Goal: Information Seeking & Learning: Learn about a topic

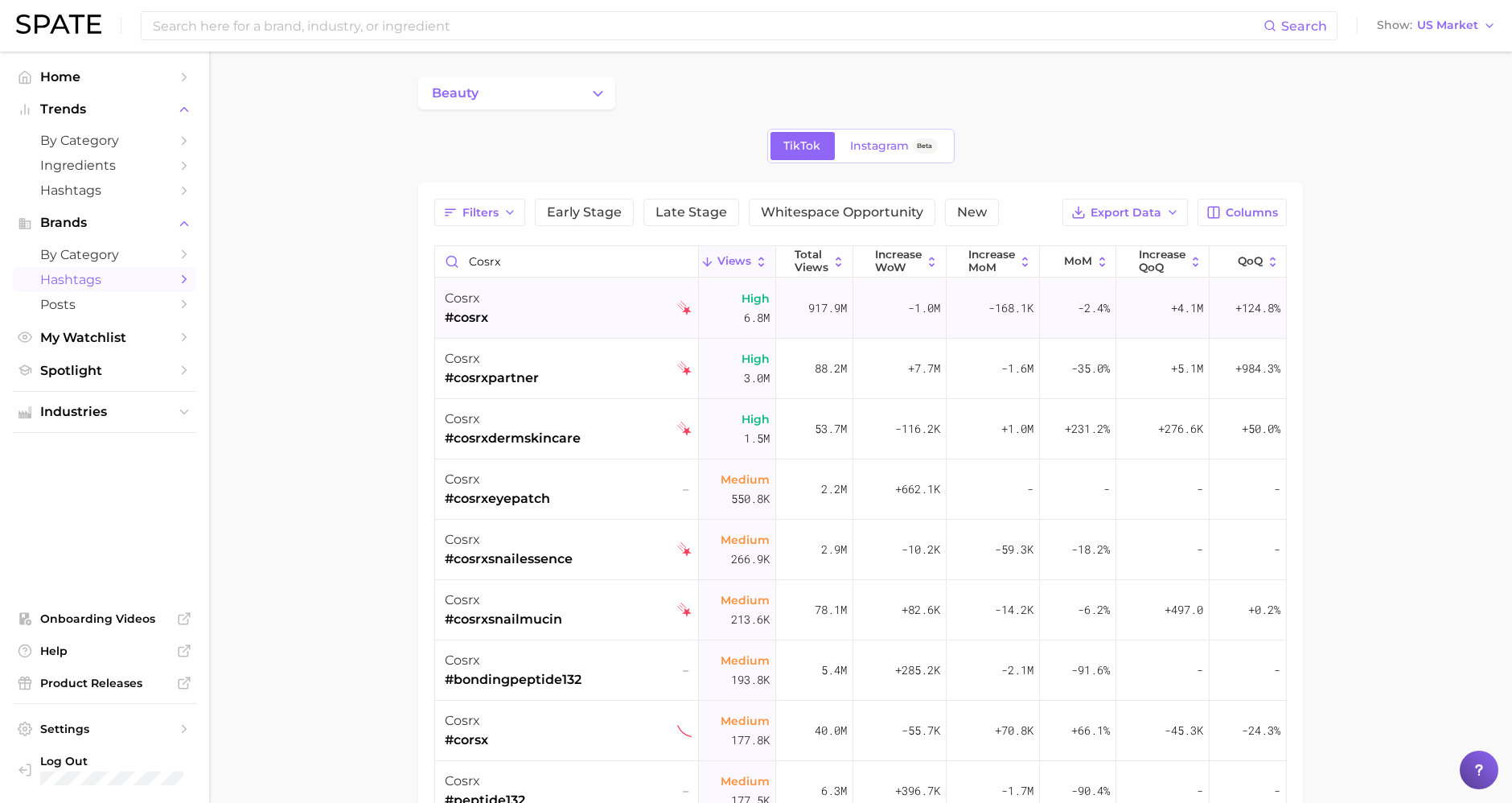
click at [794, 280] on div "917.9m" at bounding box center [815, 308] width 77 height 61
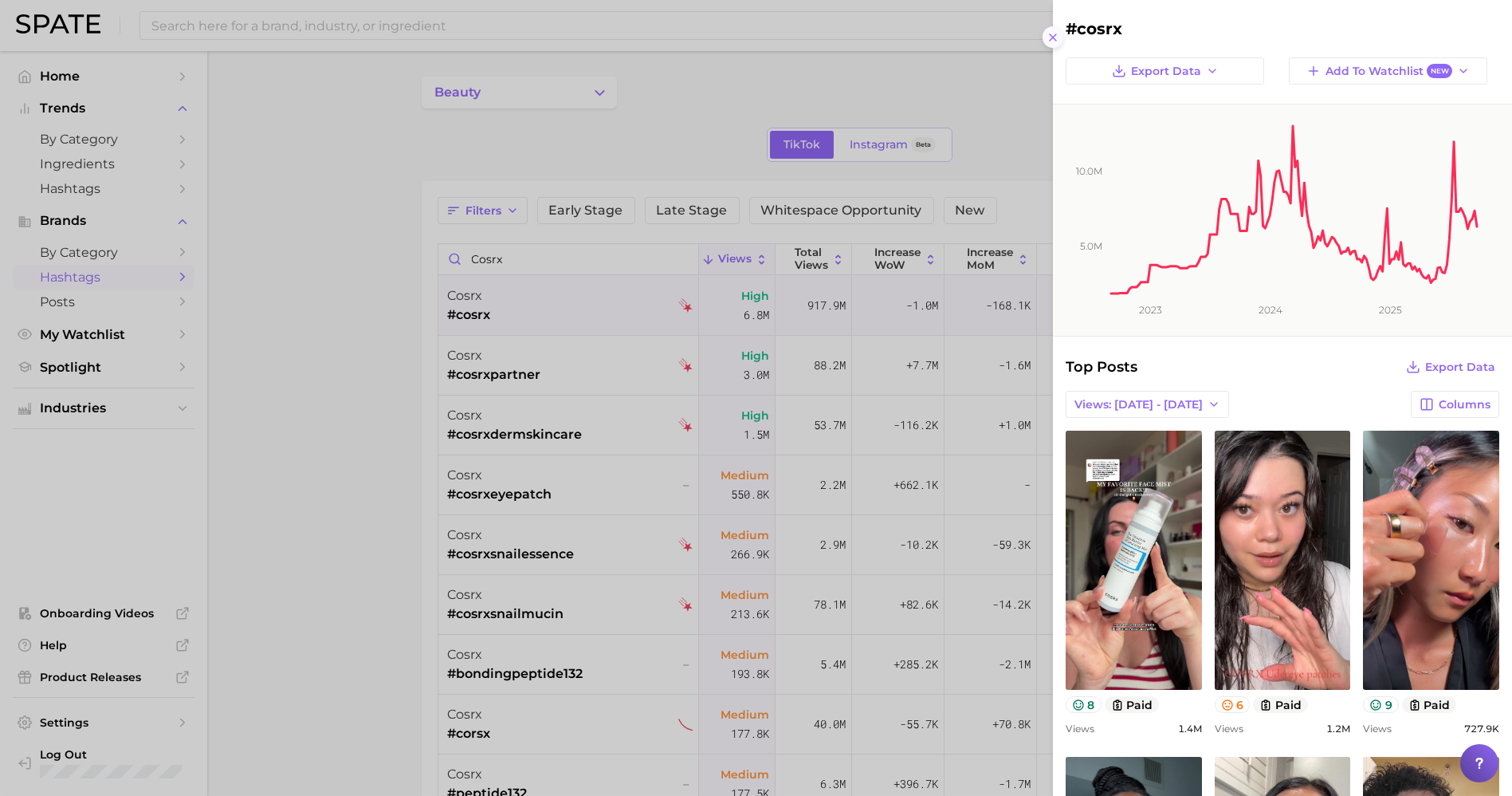
click at [1054, 44] on button at bounding box center [1053, 37] width 22 height 22
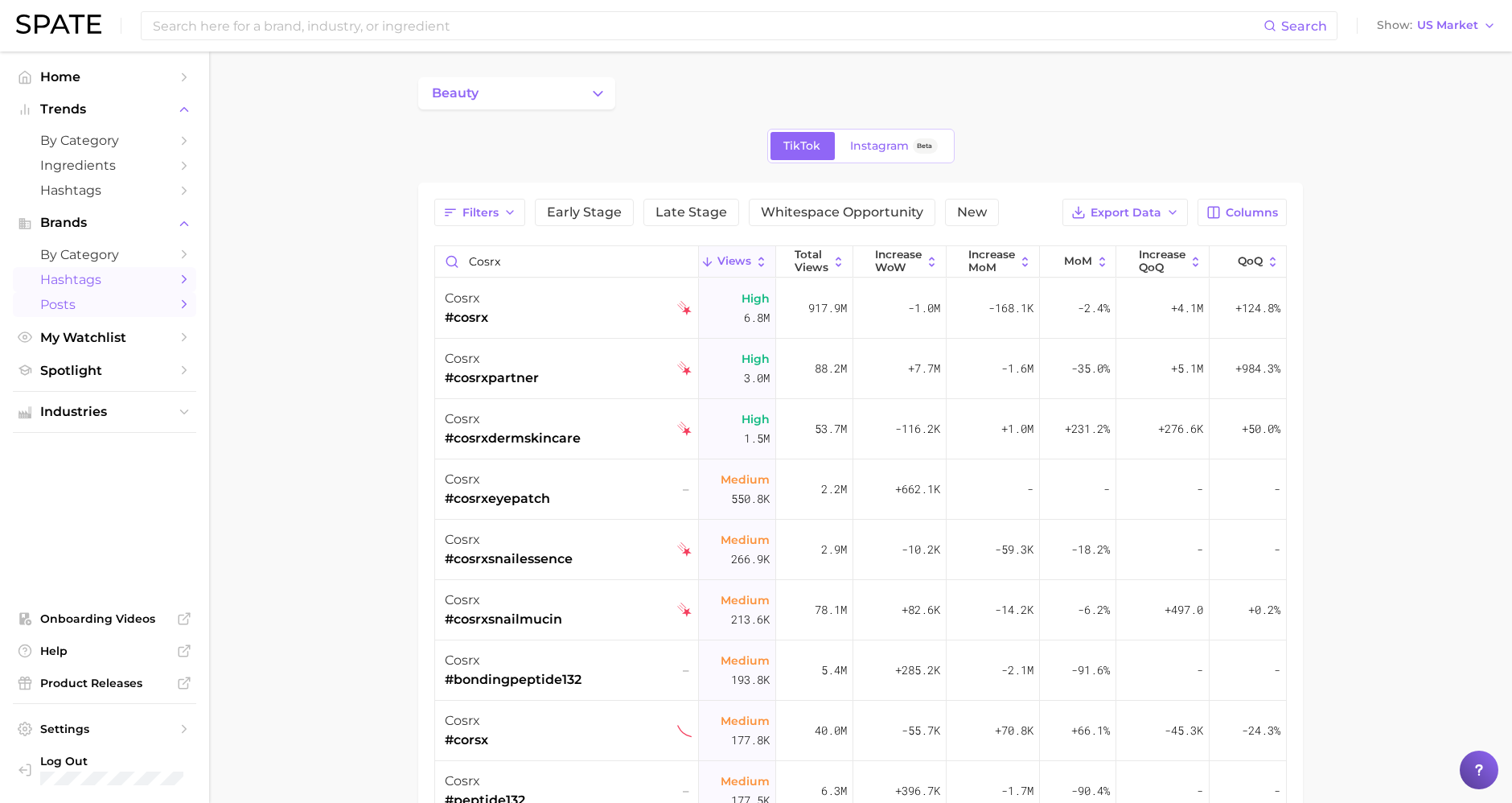
click at [149, 307] on span "Posts" at bounding box center [105, 303] width 128 height 15
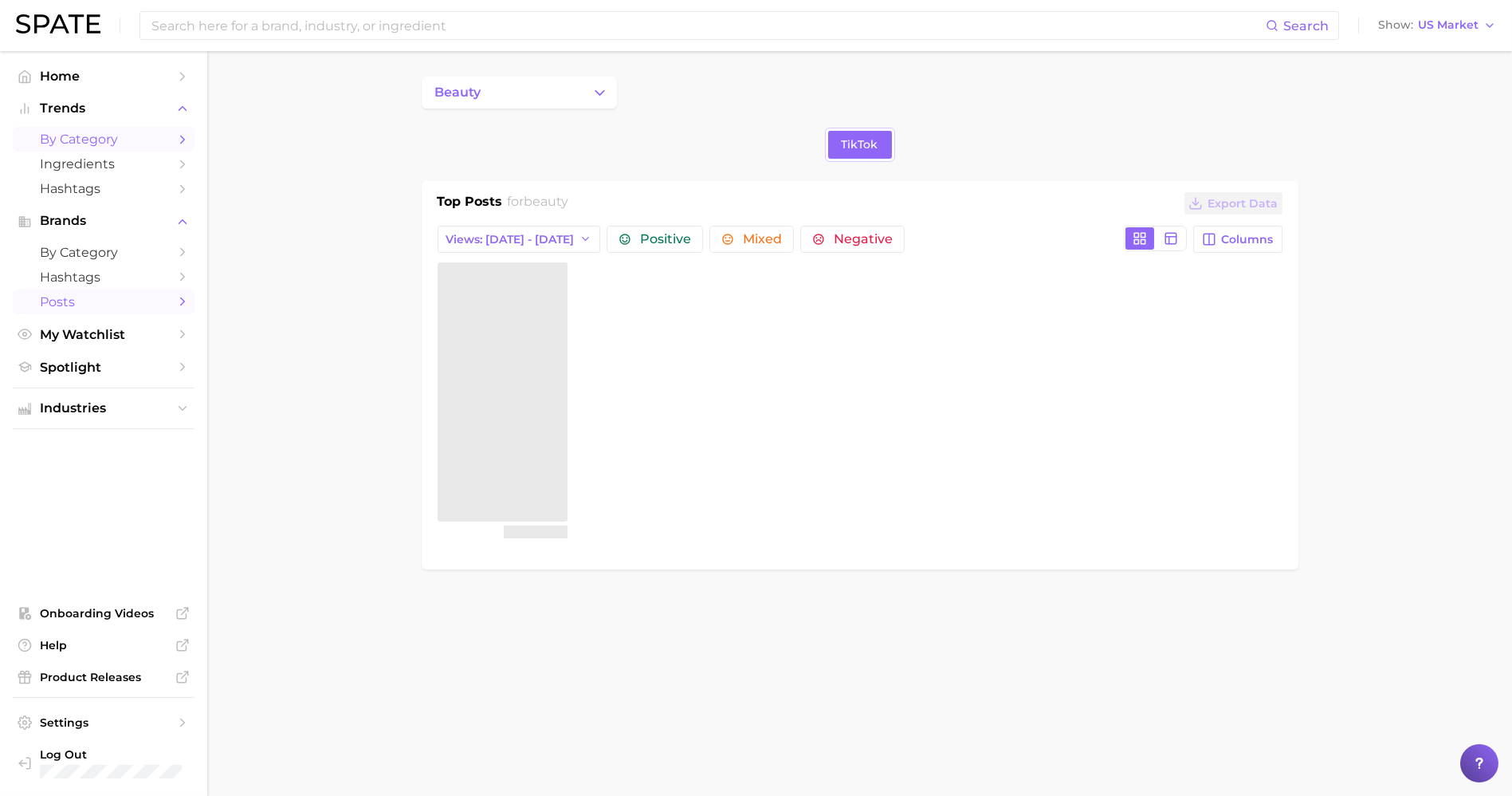
click at [149, 147] on link "by Category" at bounding box center [104, 139] width 182 height 24
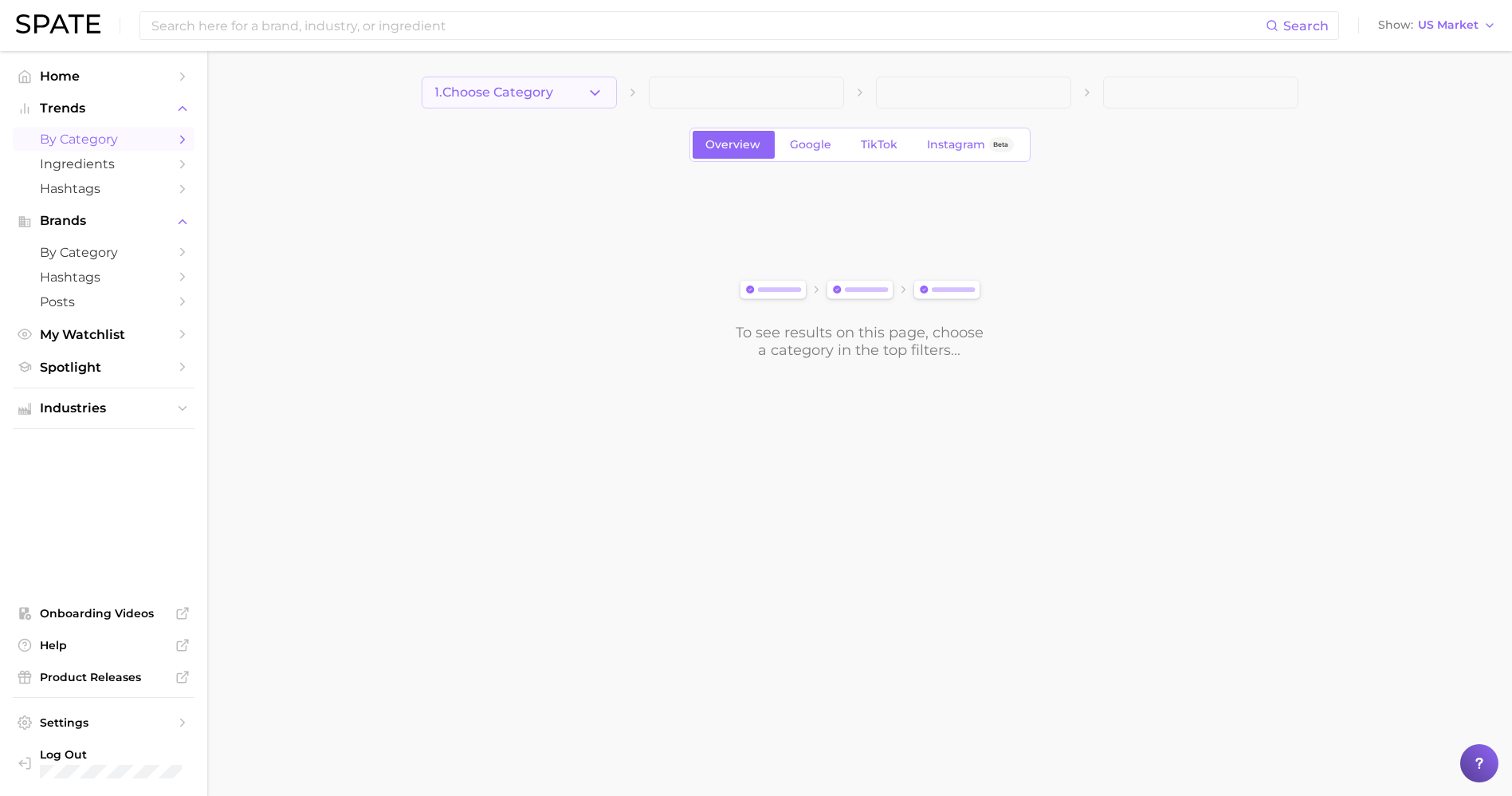
click at [610, 99] on button "1. Choose Category" at bounding box center [519, 92] width 195 height 32
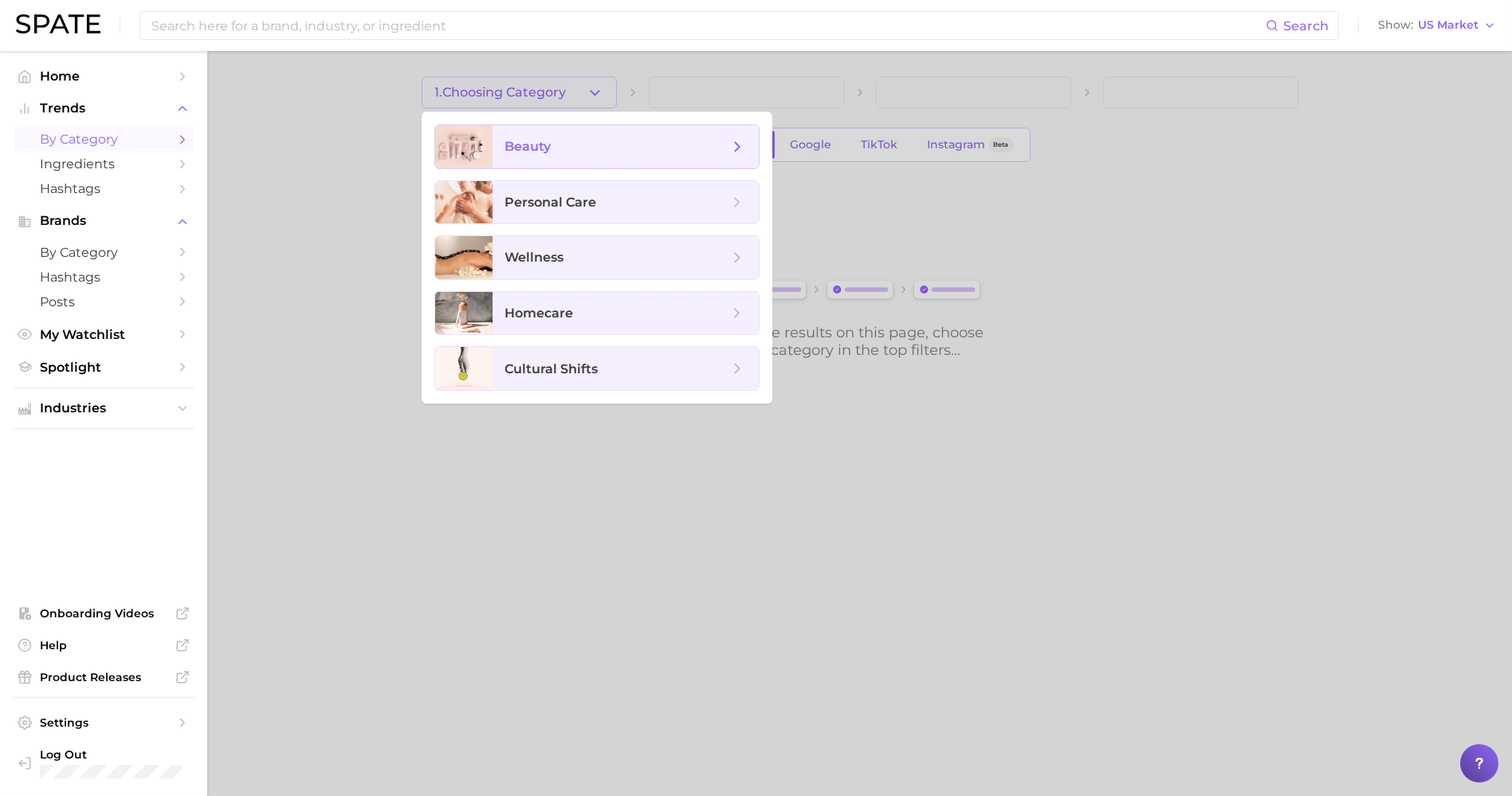
click at [574, 146] on span "beauty" at bounding box center [617, 146] width 223 height 17
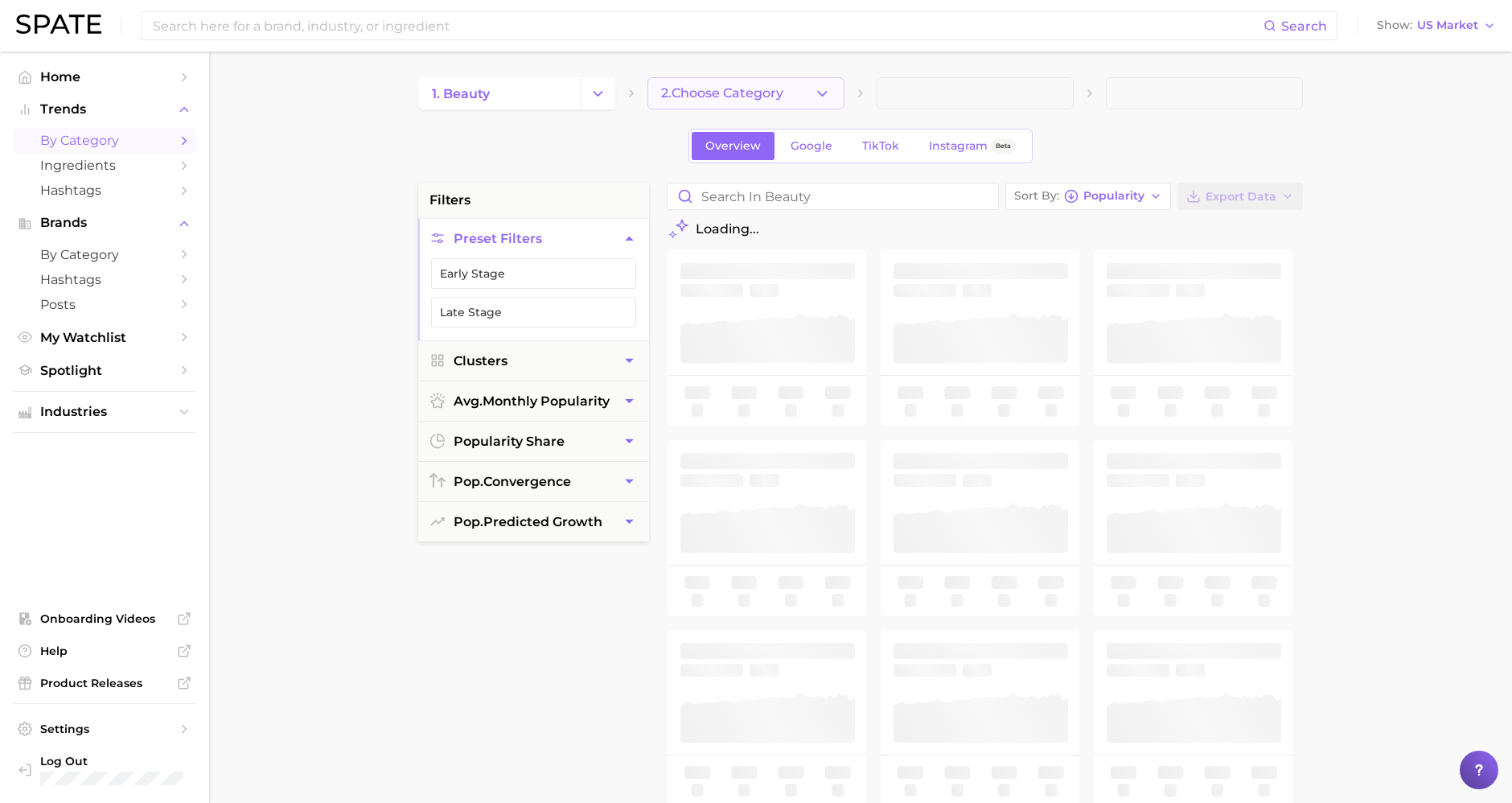
click at [740, 102] on button "2. Choose Category" at bounding box center [746, 93] width 197 height 33
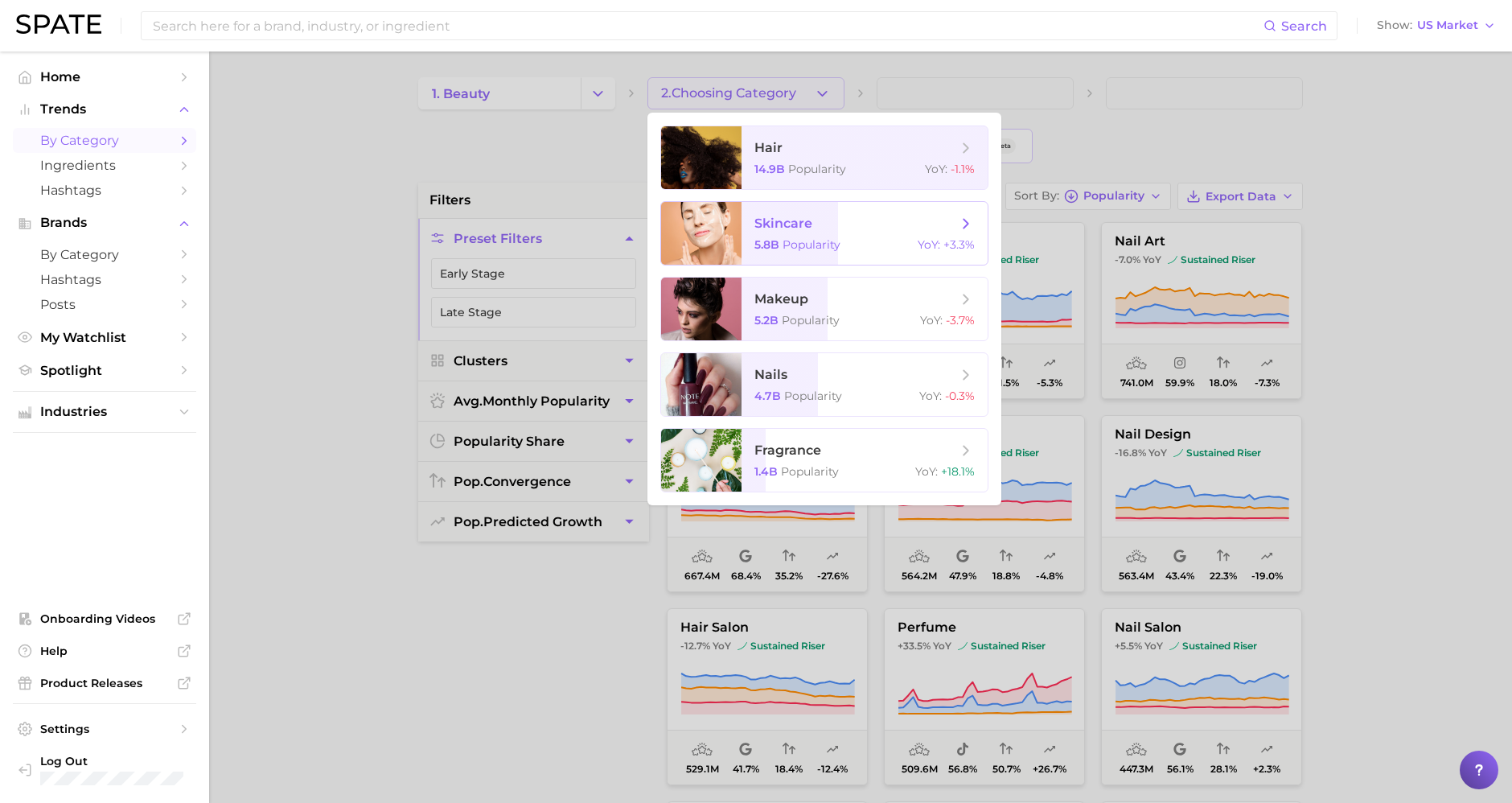
click at [818, 237] on span "skincare 5.8b Popularity YoY : +3.3%" at bounding box center [865, 233] width 246 height 62
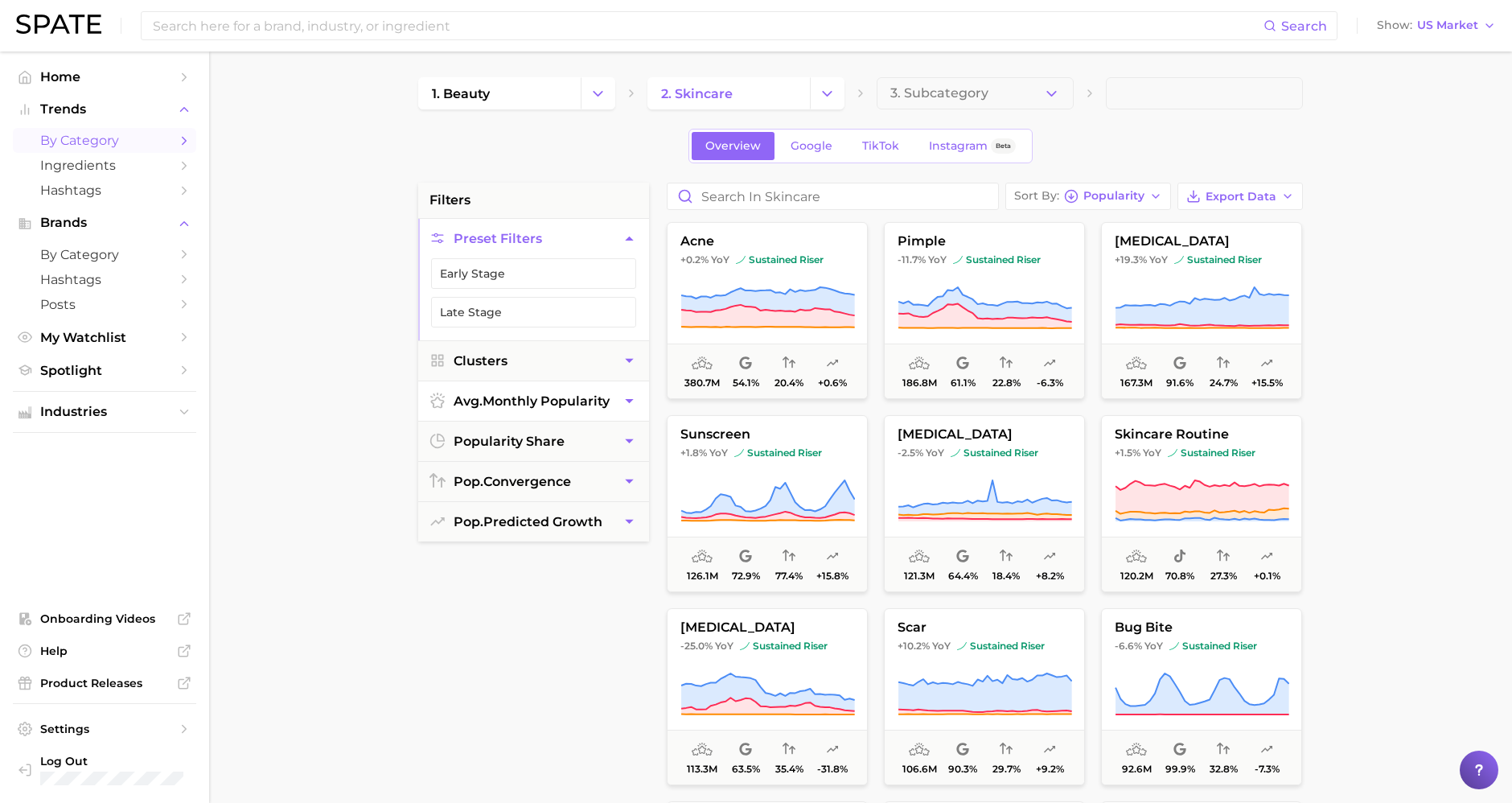
click at [559, 405] on span "avg. monthly popularity" at bounding box center [531, 400] width 156 height 15
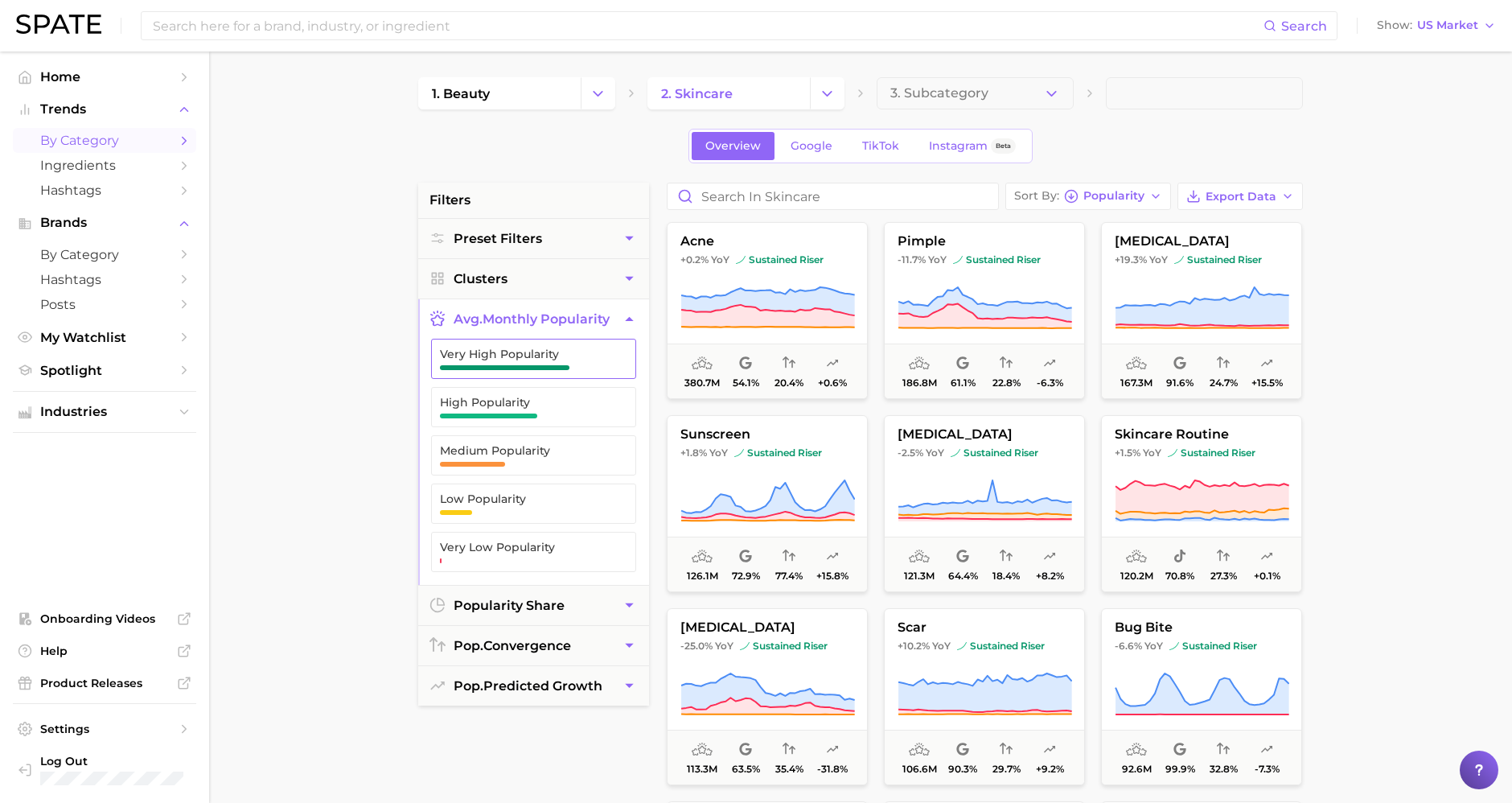
click at [551, 347] on span "Very High Popularity" at bounding box center [521, 354] width 162 height 13
click at [541, 400] on span "High Popularity" at bounding box center [521, 402] width 162 height 13
click at [547, 456] on span "Medium Popularity" at bounding box center [521, 456] width 162 height 23
click at [530, 615] on button "popularity share" at bounding box center [534, 605] width 230 height 40
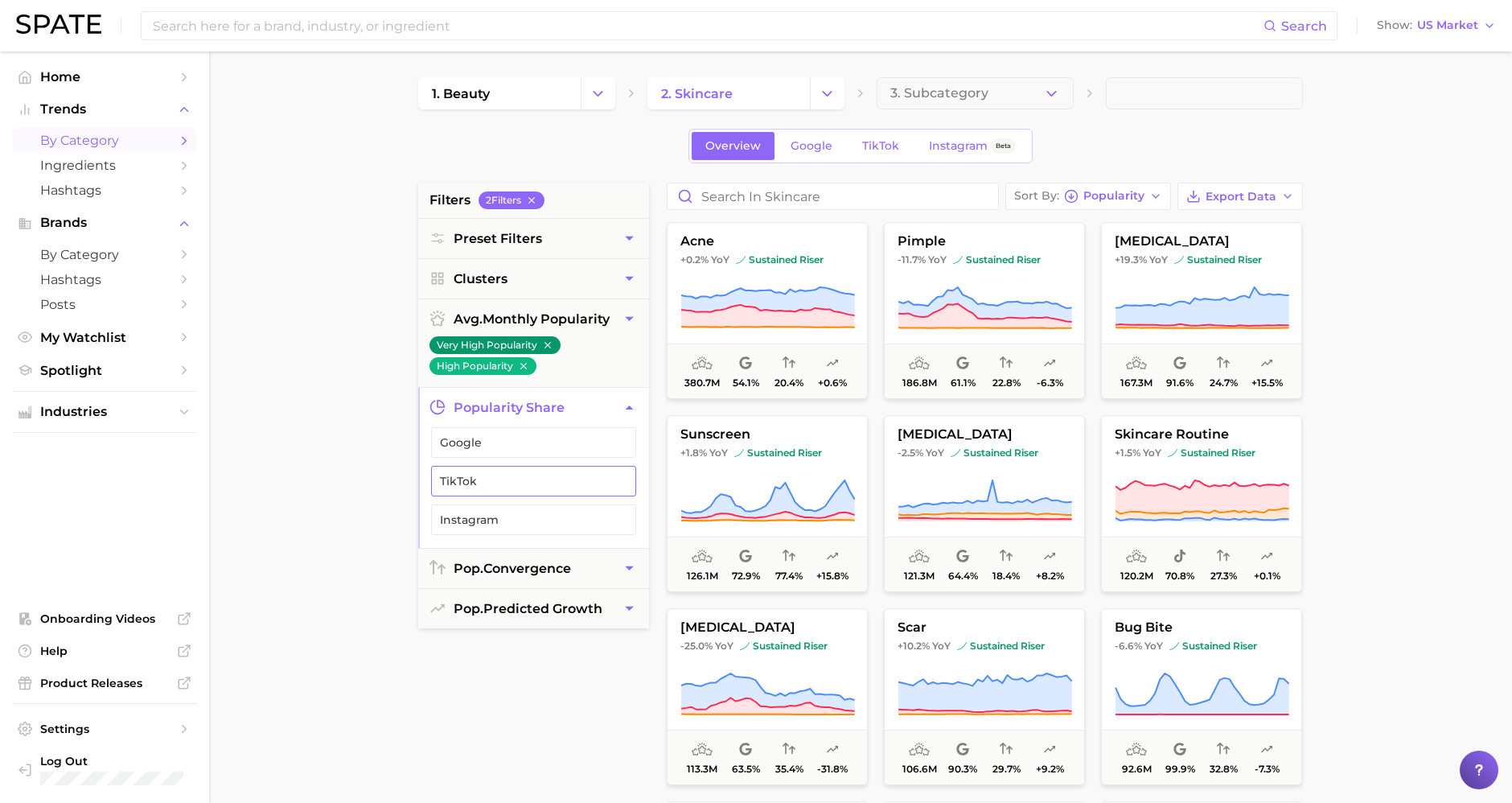
click at [541, 485] on span "TikTok" at bounding box center [521, 481] width 162 height 13
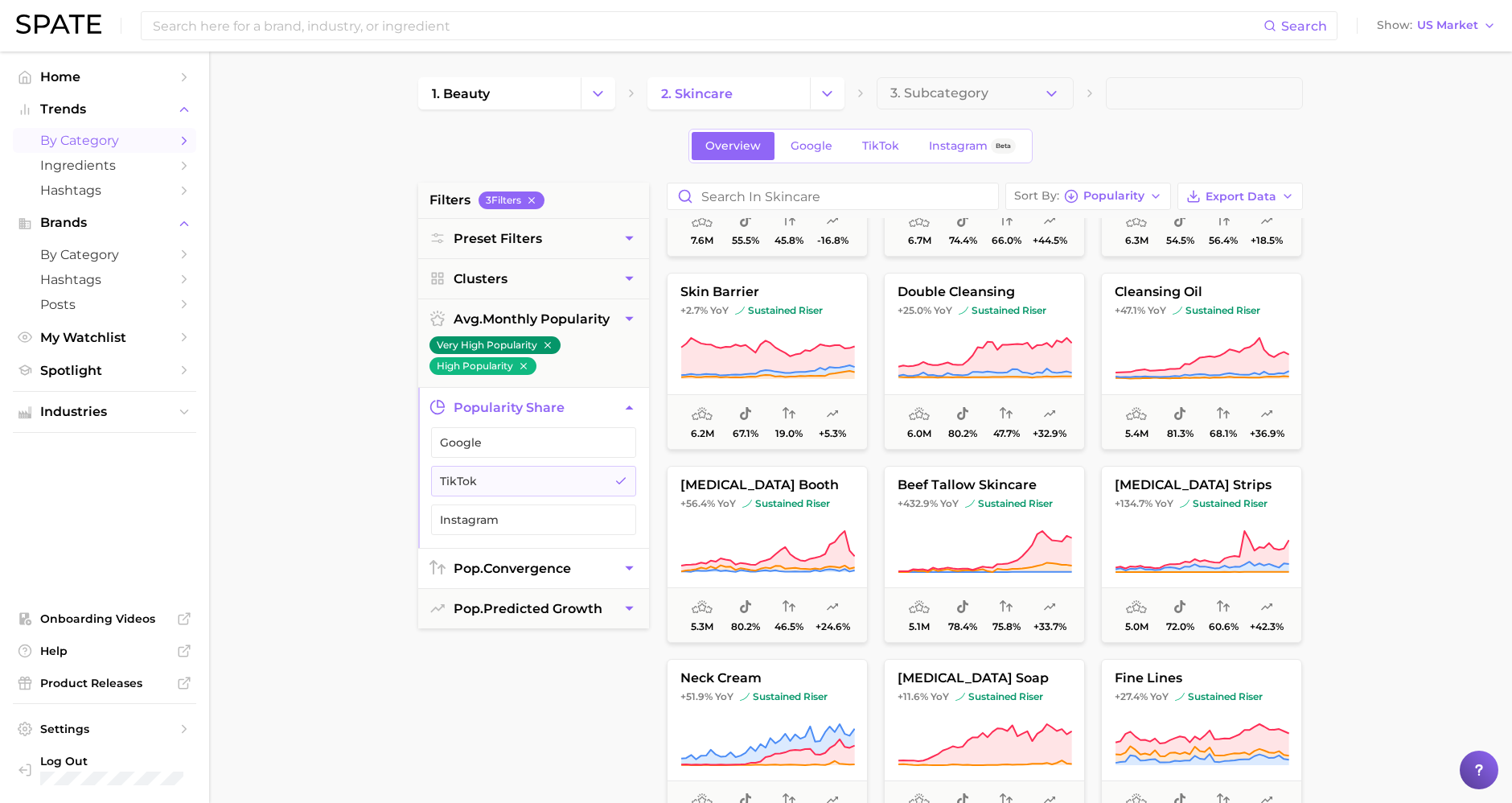
click at [520, 560] on span "pop. convergence" at bounding box center [513, 567] width 118 height 15
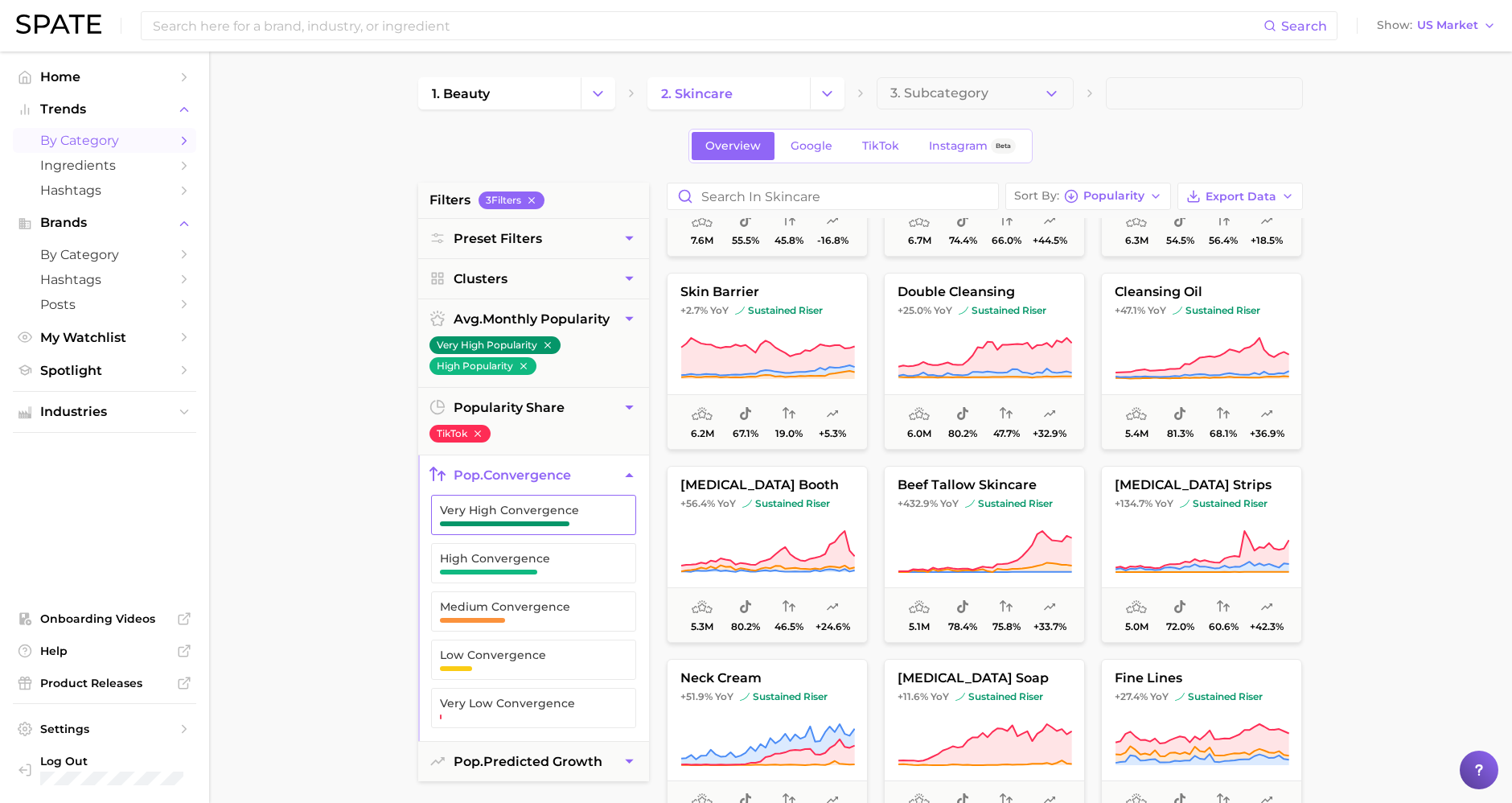
click at [537, 515] on span "Very High Convergence" at bounding box center [521, 515] width 162 height 23
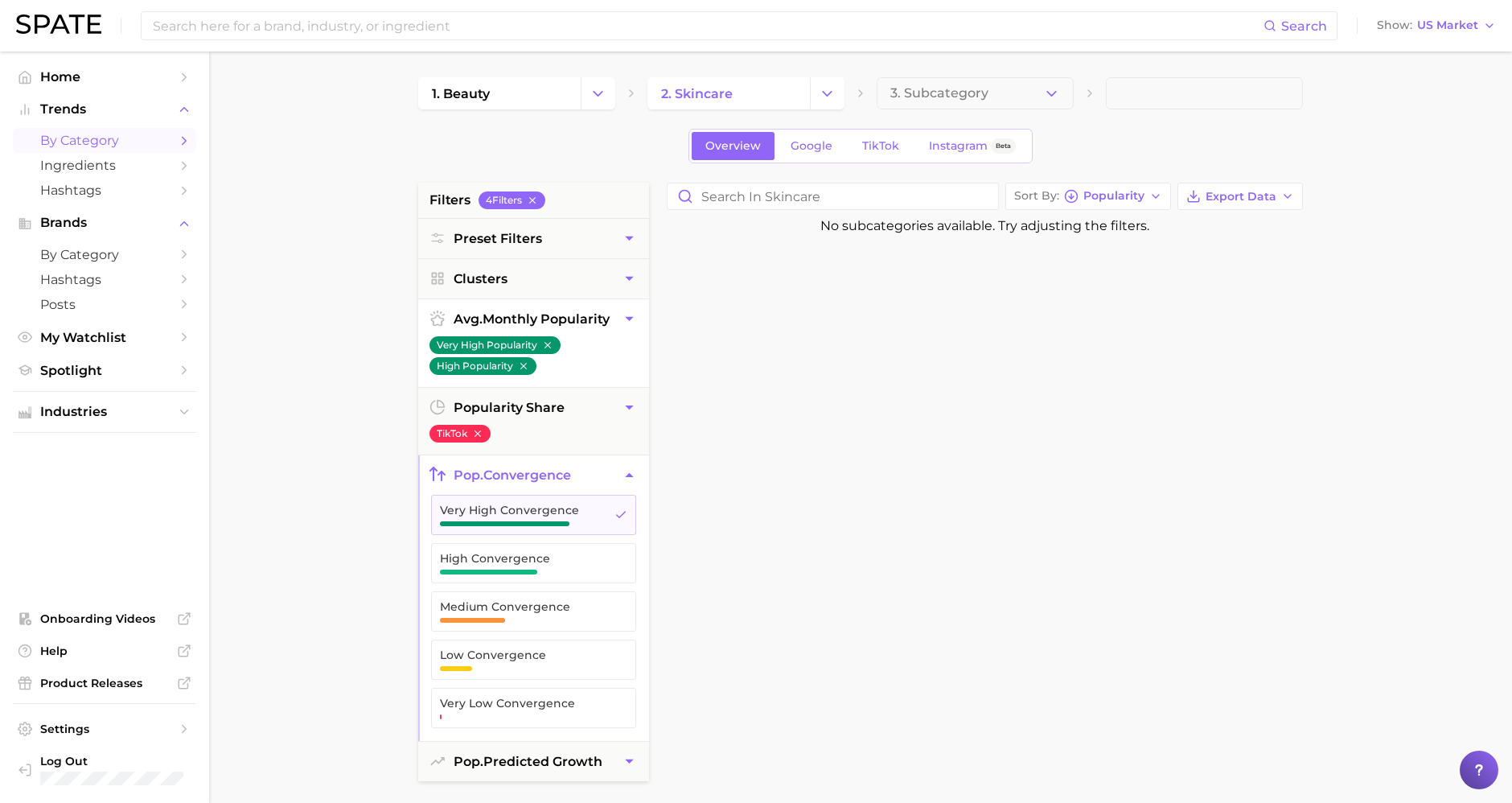
click at [522, 364] on icon "button" at bounding box center [523, 366] width 11 height 11
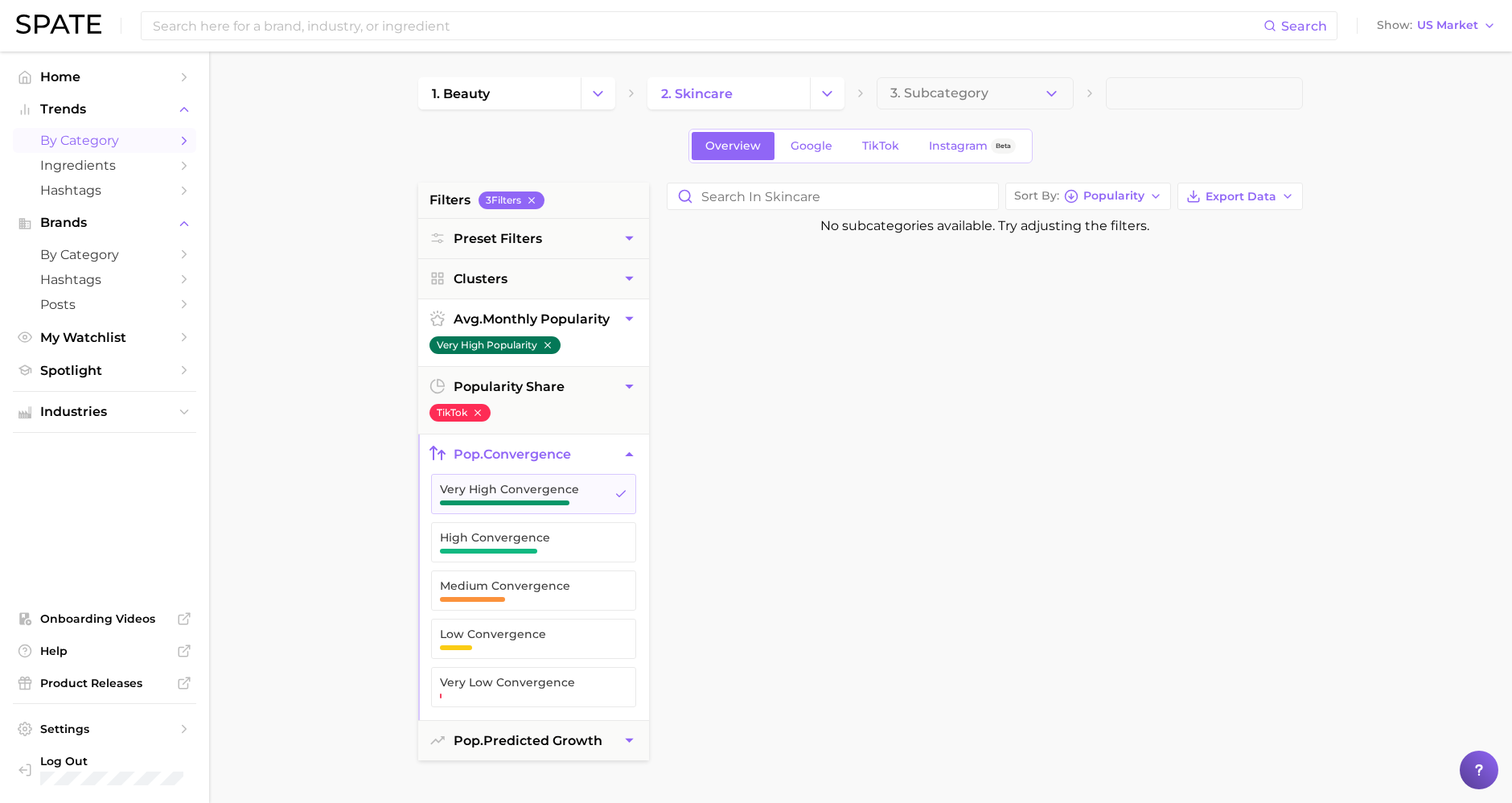
click at [547, 349] on icon "button" at bounding box center [547, 345] width 11 height 11
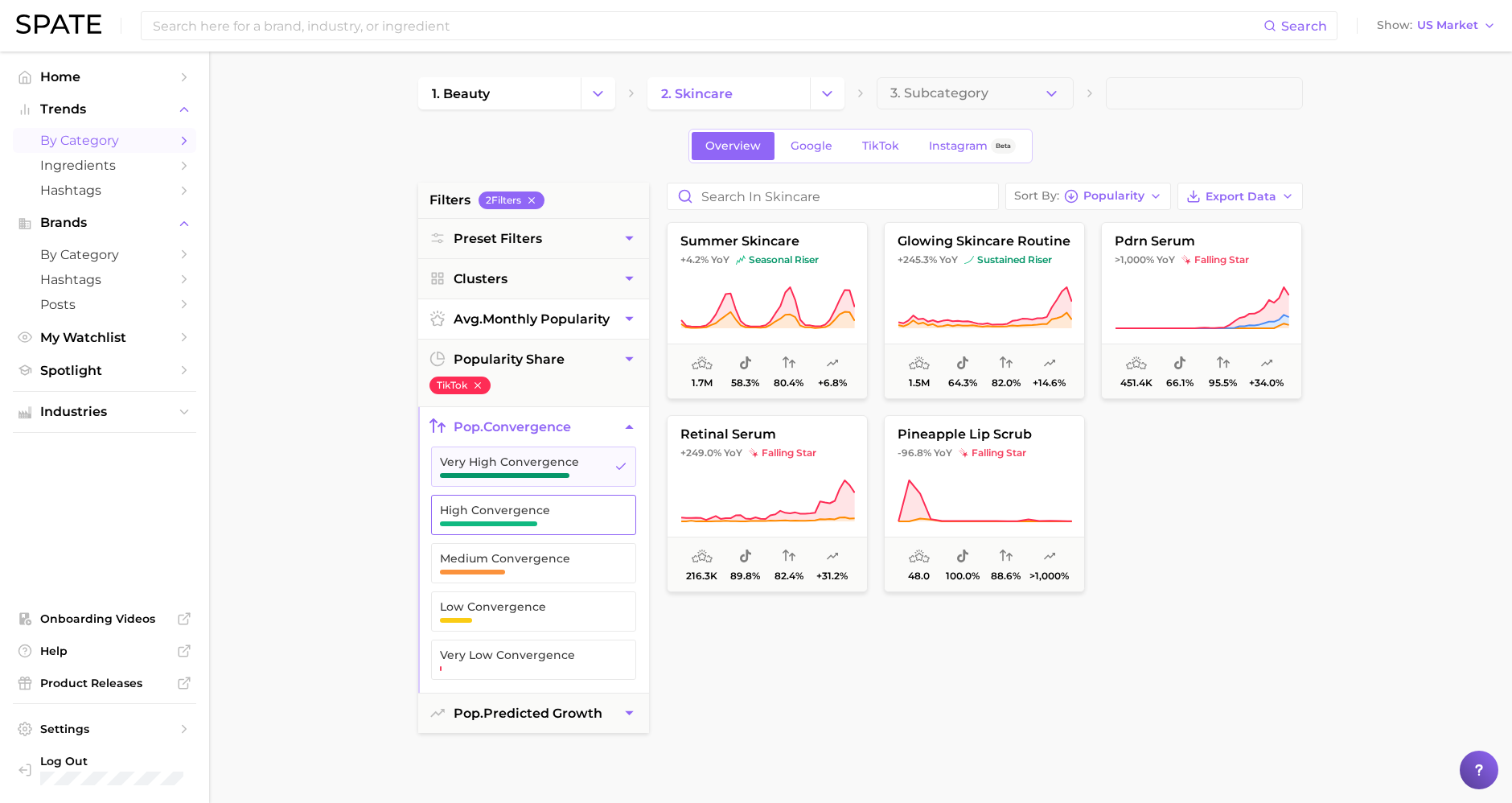
click at [585, 516] on span "High Convergence" at bounding box center [521, 515] width 162 height 23
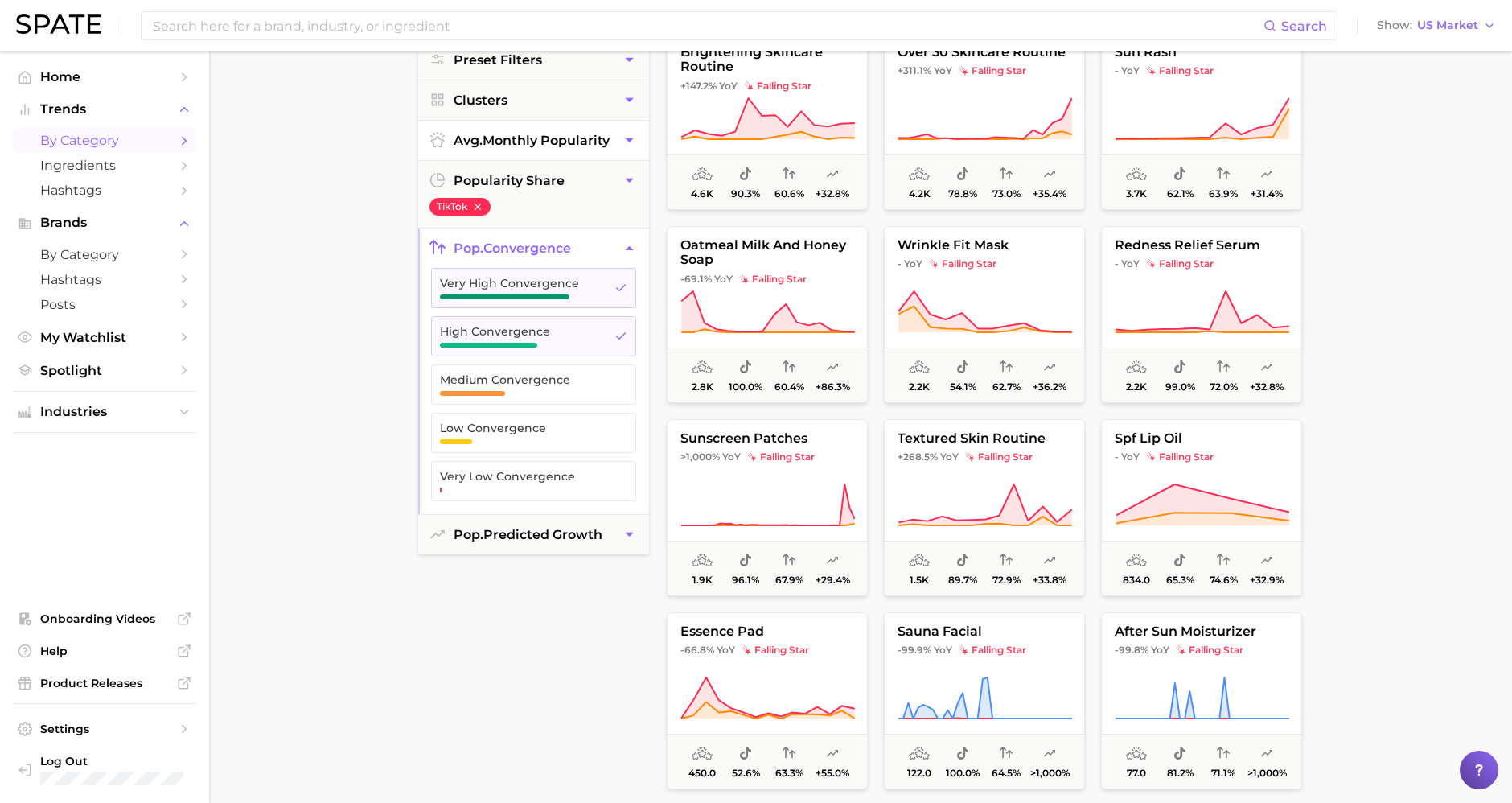
scroll to position [3692, 0]
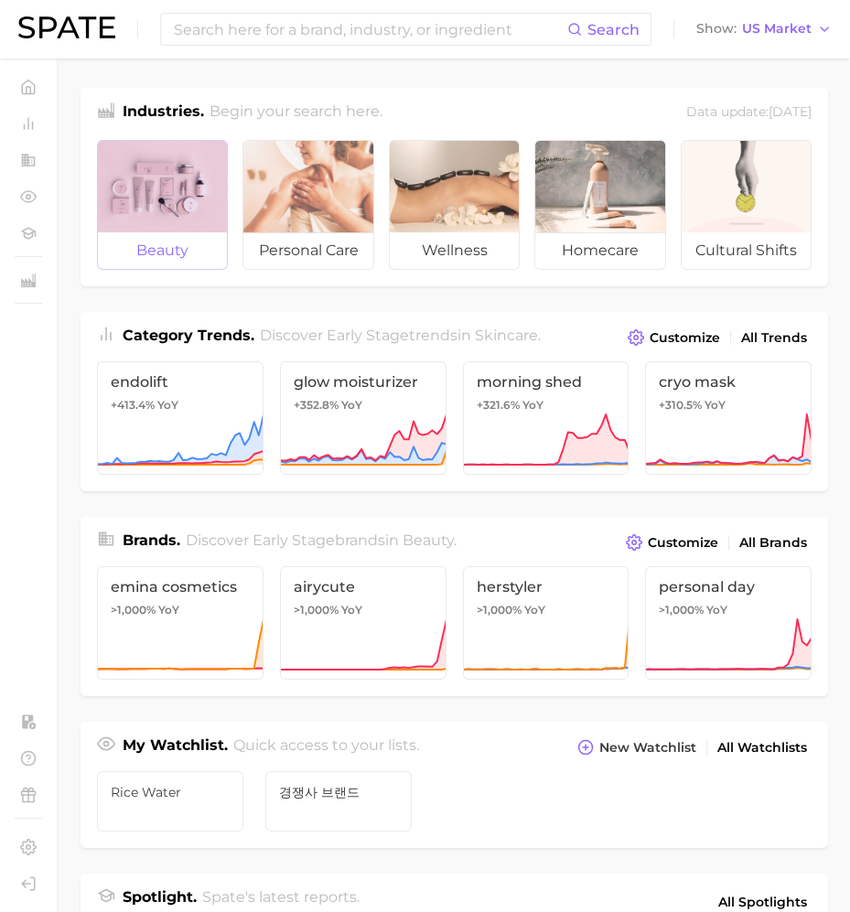
click at [162, 242] on span "beauty" at bounding box center [162, 250] width 129 height 37
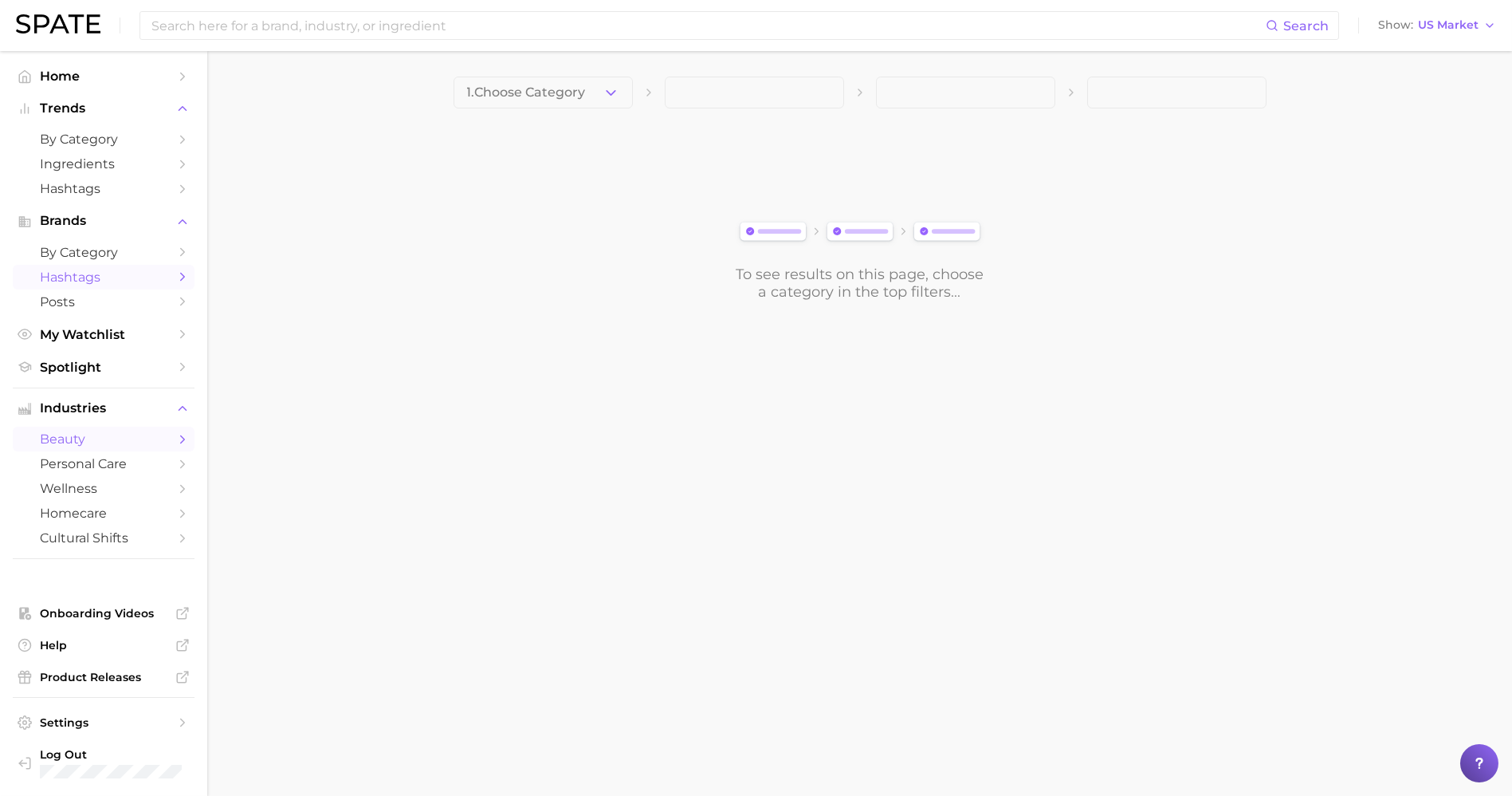
click at [101, 282] on span "Hashtags" at bounding box center [104, 276] width 127 height 15
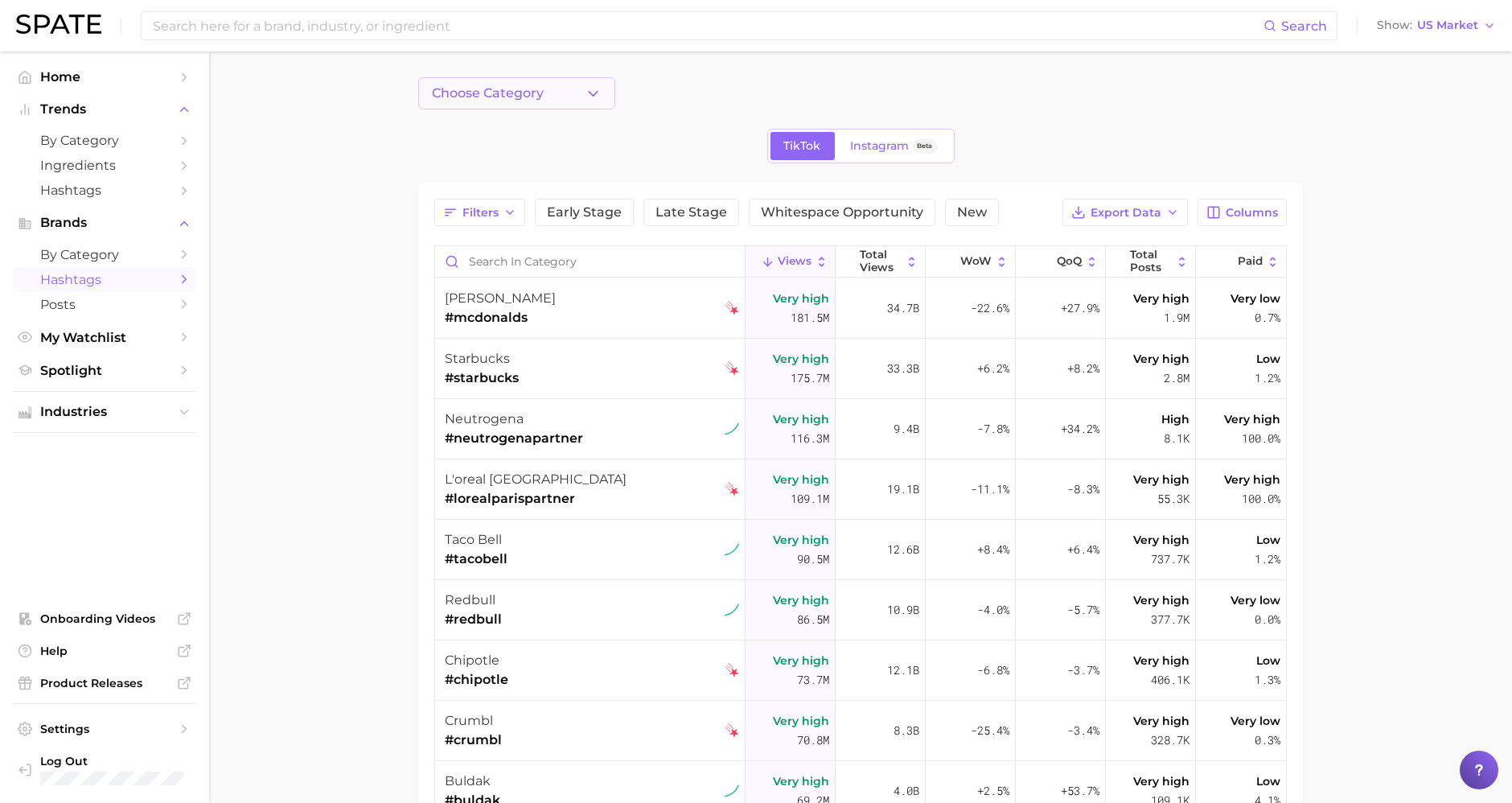
click at [551, 102] on button "Choose Category" at bounding box center [517, 93] width 197 height 33
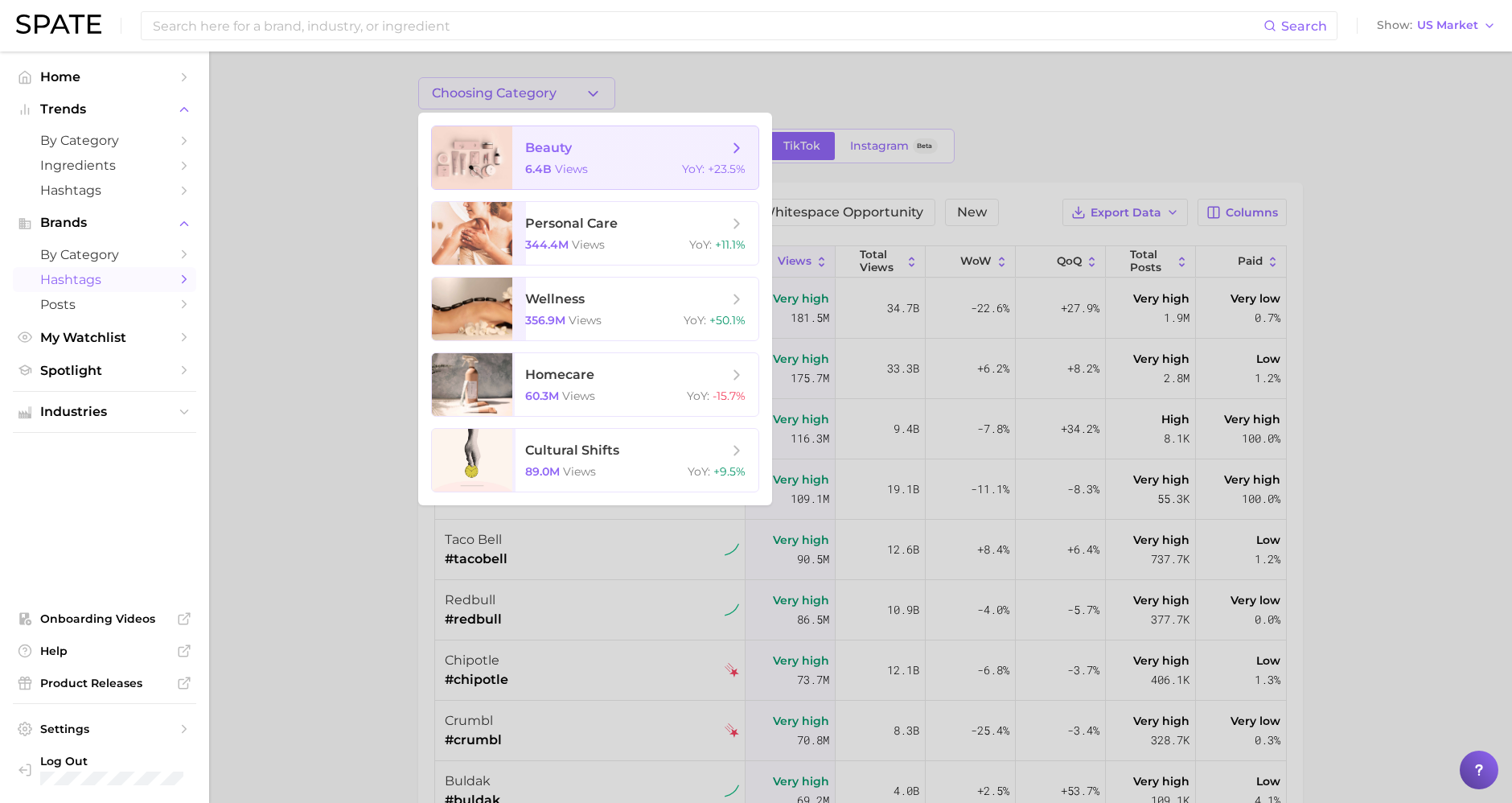
click at [586, 152] on span "beauty" at bounding box center [626, 148] width 202 height 18
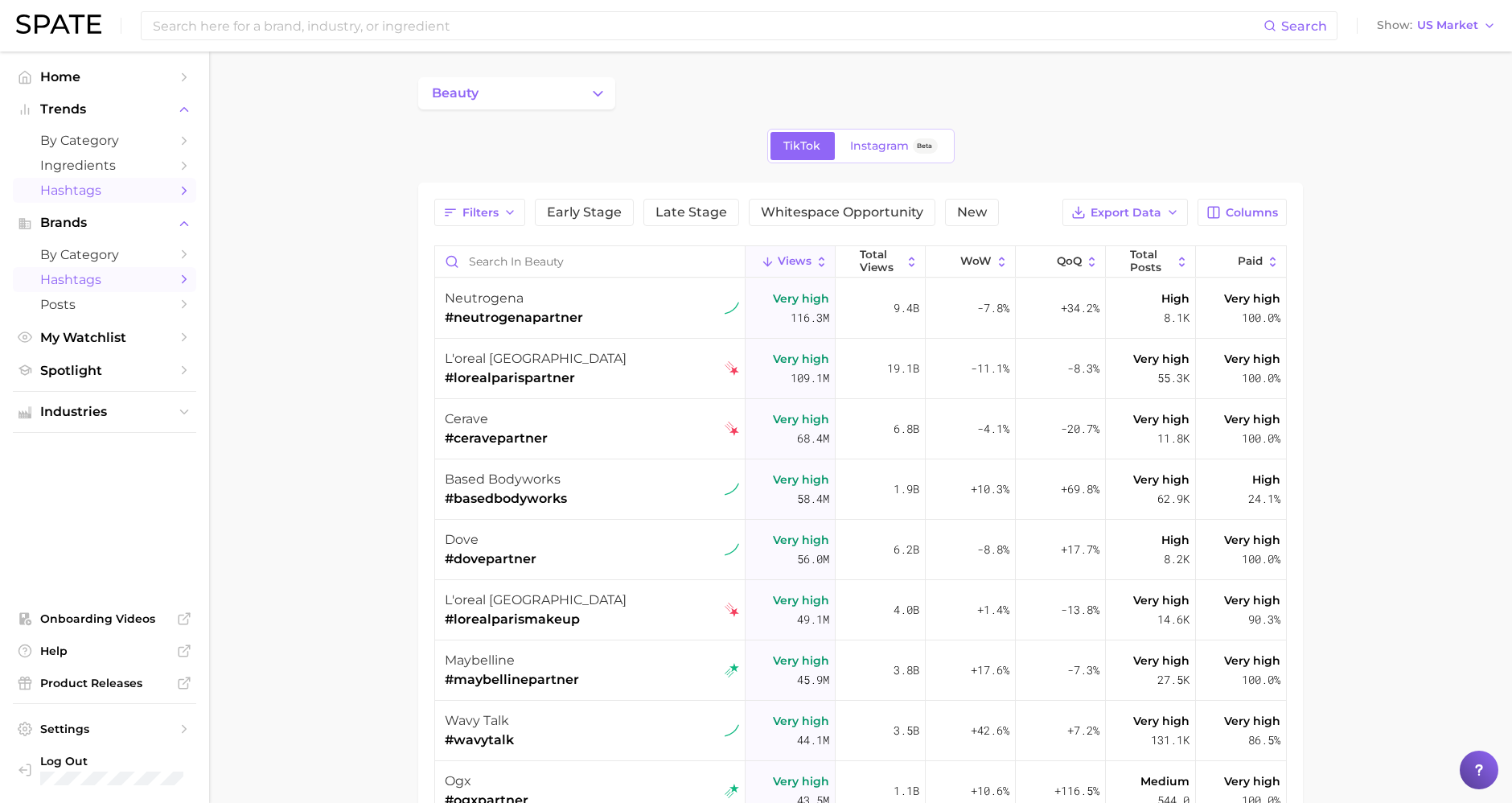
click at [127, 179] on link "Hashtags" at bounding box center [105, 190] width 184 height 25
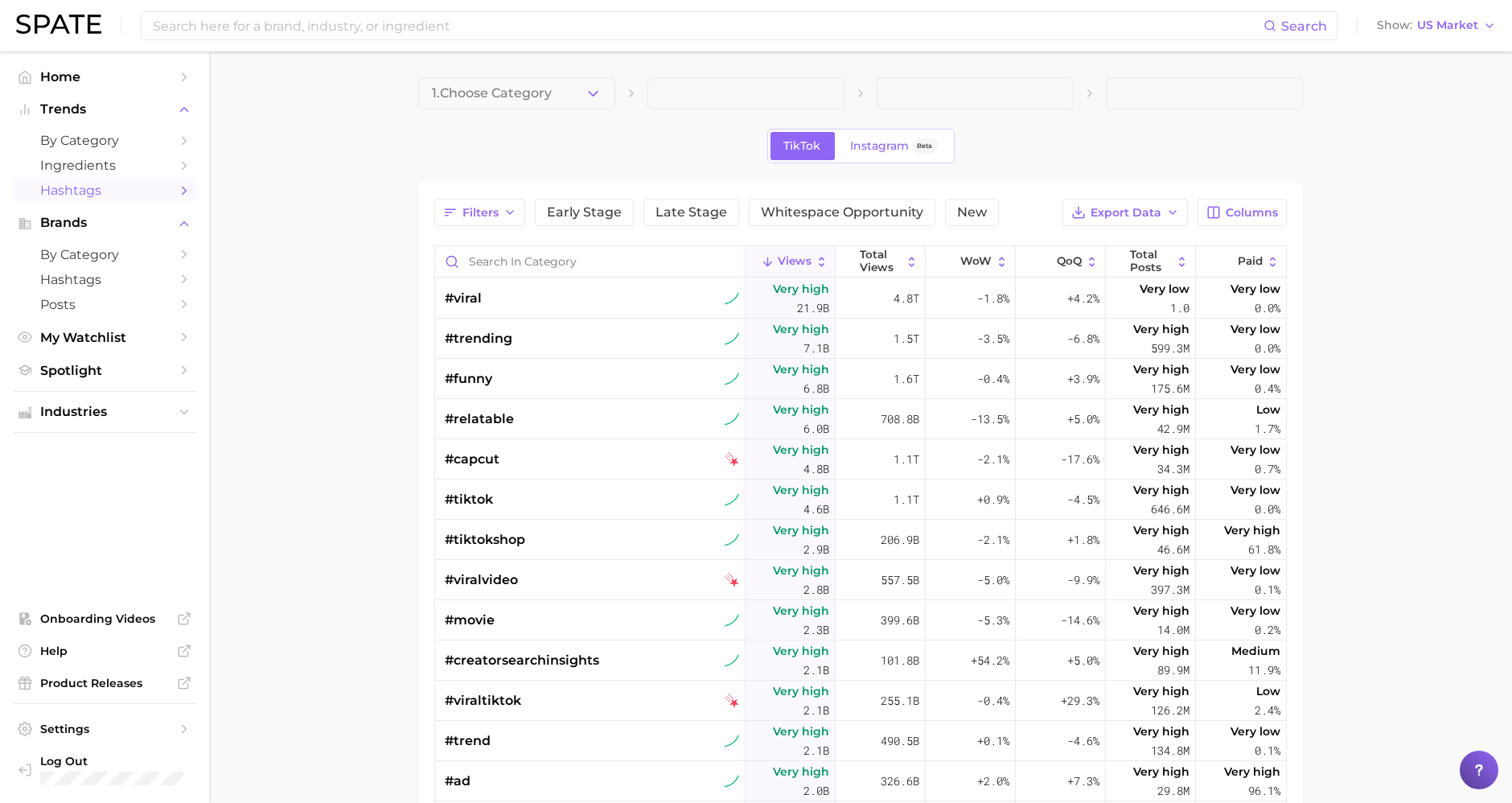
click at [458, 113] on div "1. Choose Category TikTok Instagram Beta Filters Early Stage Late Stage Whitesp…" at bounding box center [861, 571] width 885 height 987
click at [480, 90] on span "1. Choose Category" at bounding box center [492, 93] width 120 height 14
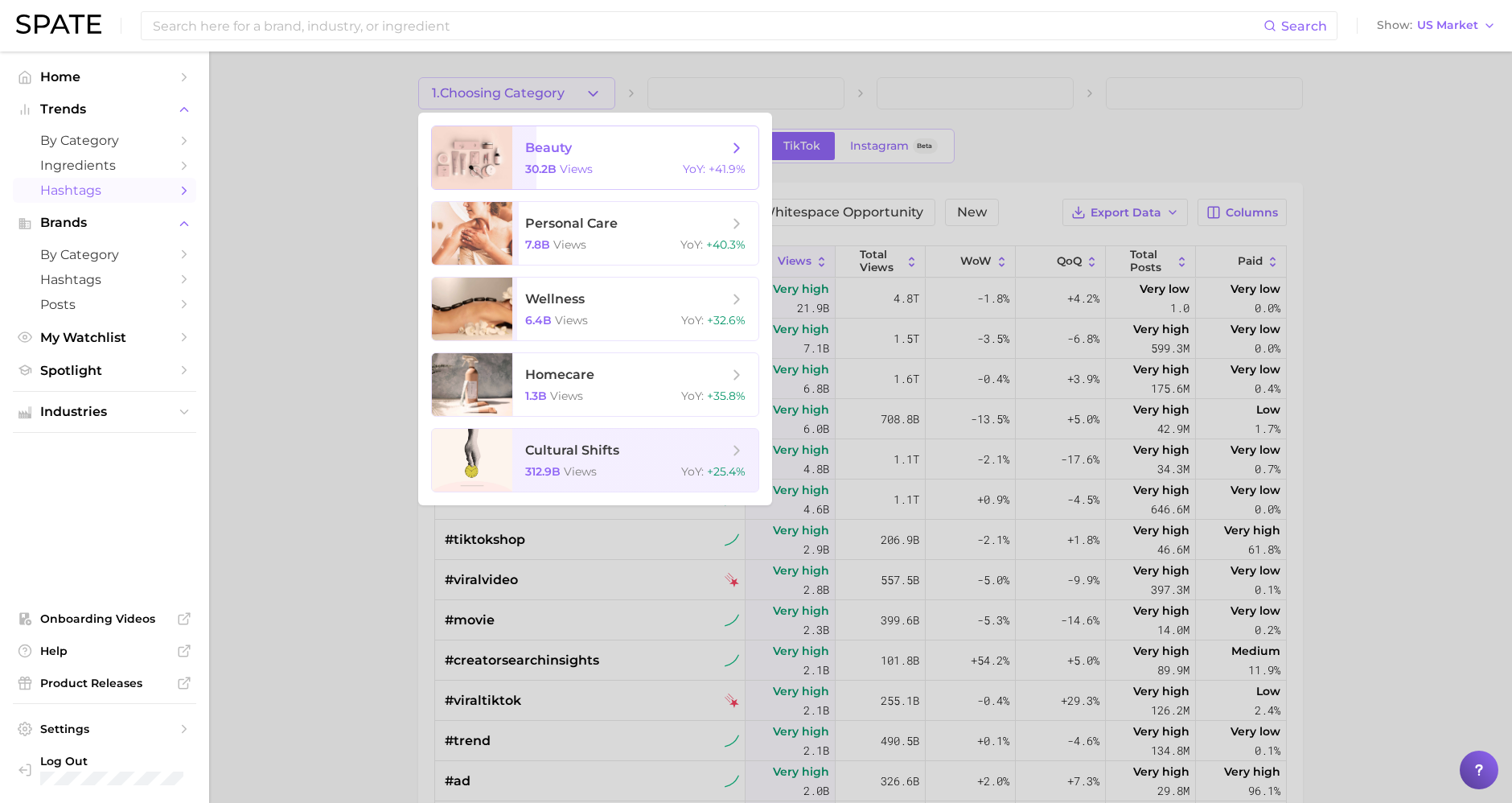
click at [525, 155] on span "beauty" at bounding box center [548, 147] width 47 height 15
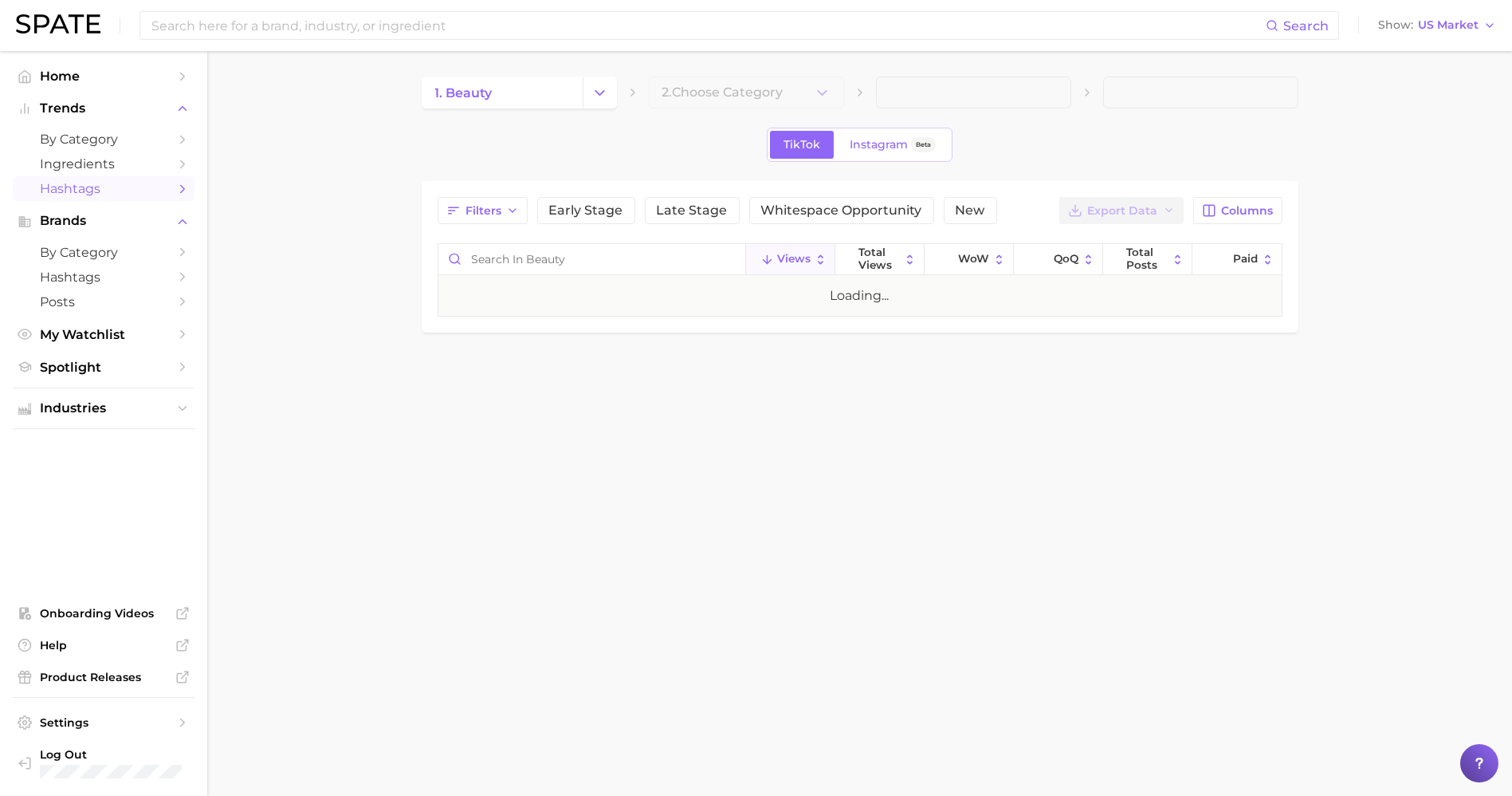
click at [715, 117] on div "1. beauty 2. Choose Category TikTok Instagram Beta Filters Early Stage Late Sta…" at bounding box center [860, 205] width 877 height 256
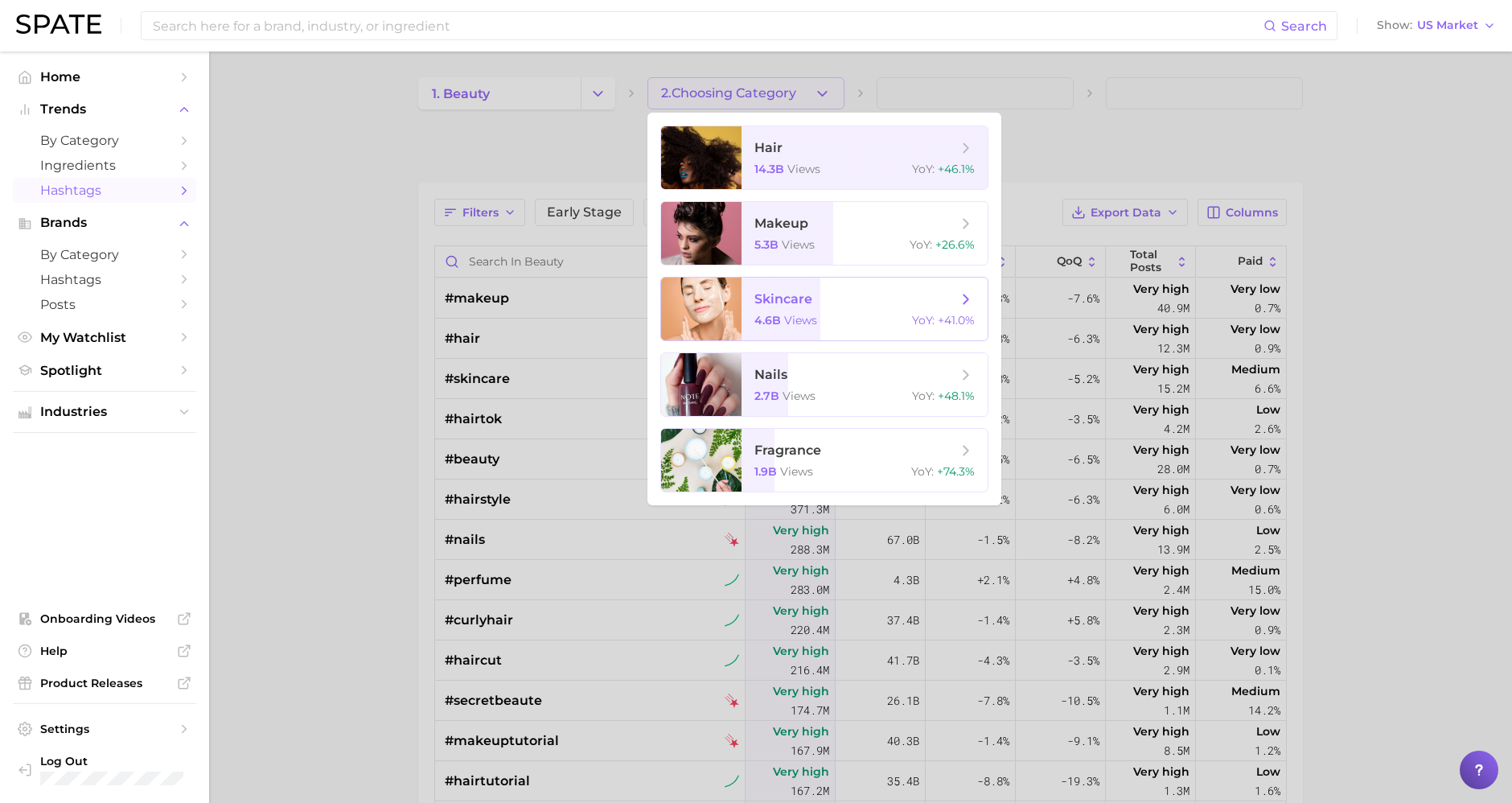
click at [760, 285] on span "skincare 4.6b views YoY : +41.0%" at bounding box center [865, 309] width 246 height 62
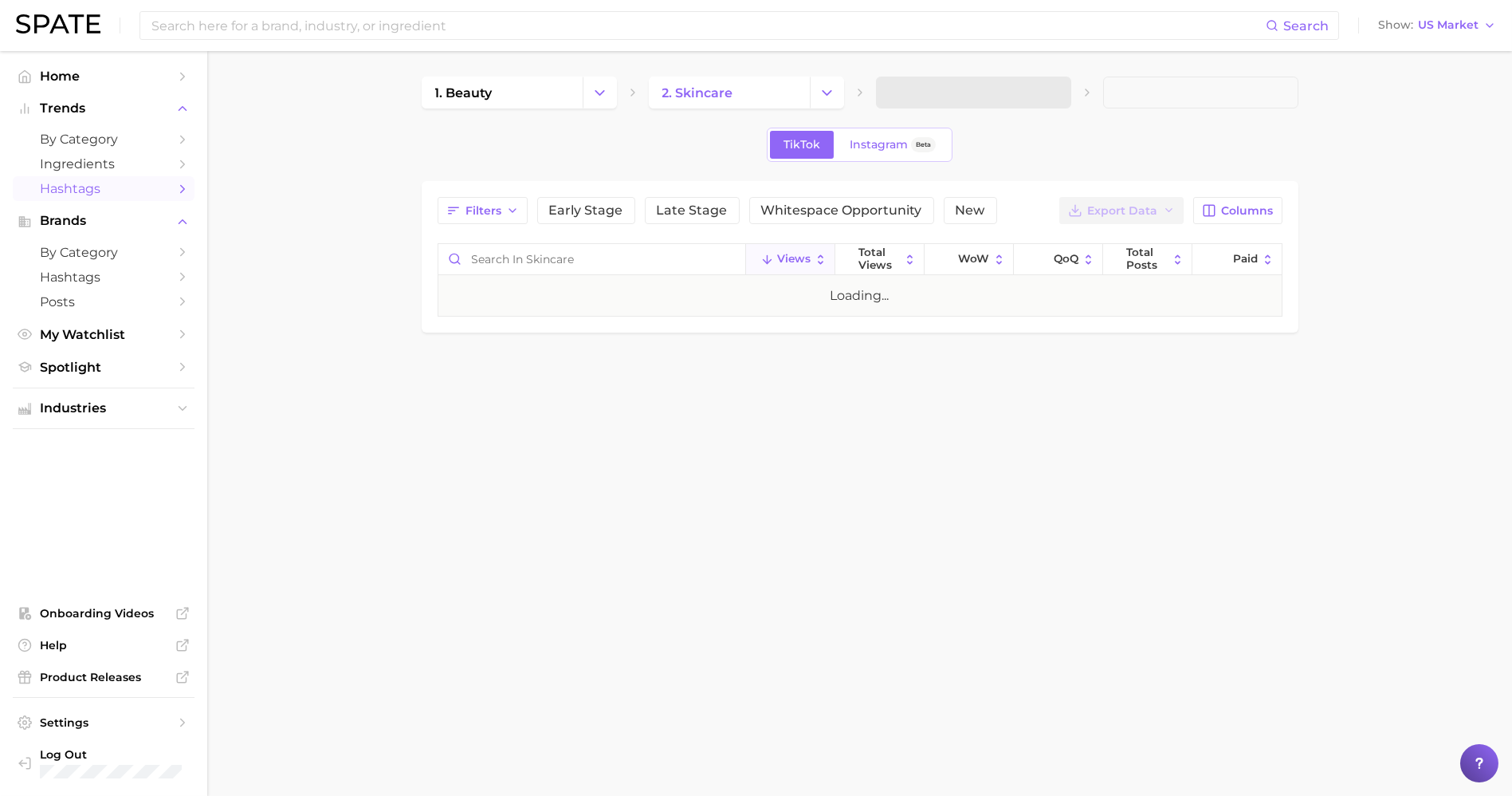
click at [753, 94] on span at bounding box center [973, 92] width 195 height 32
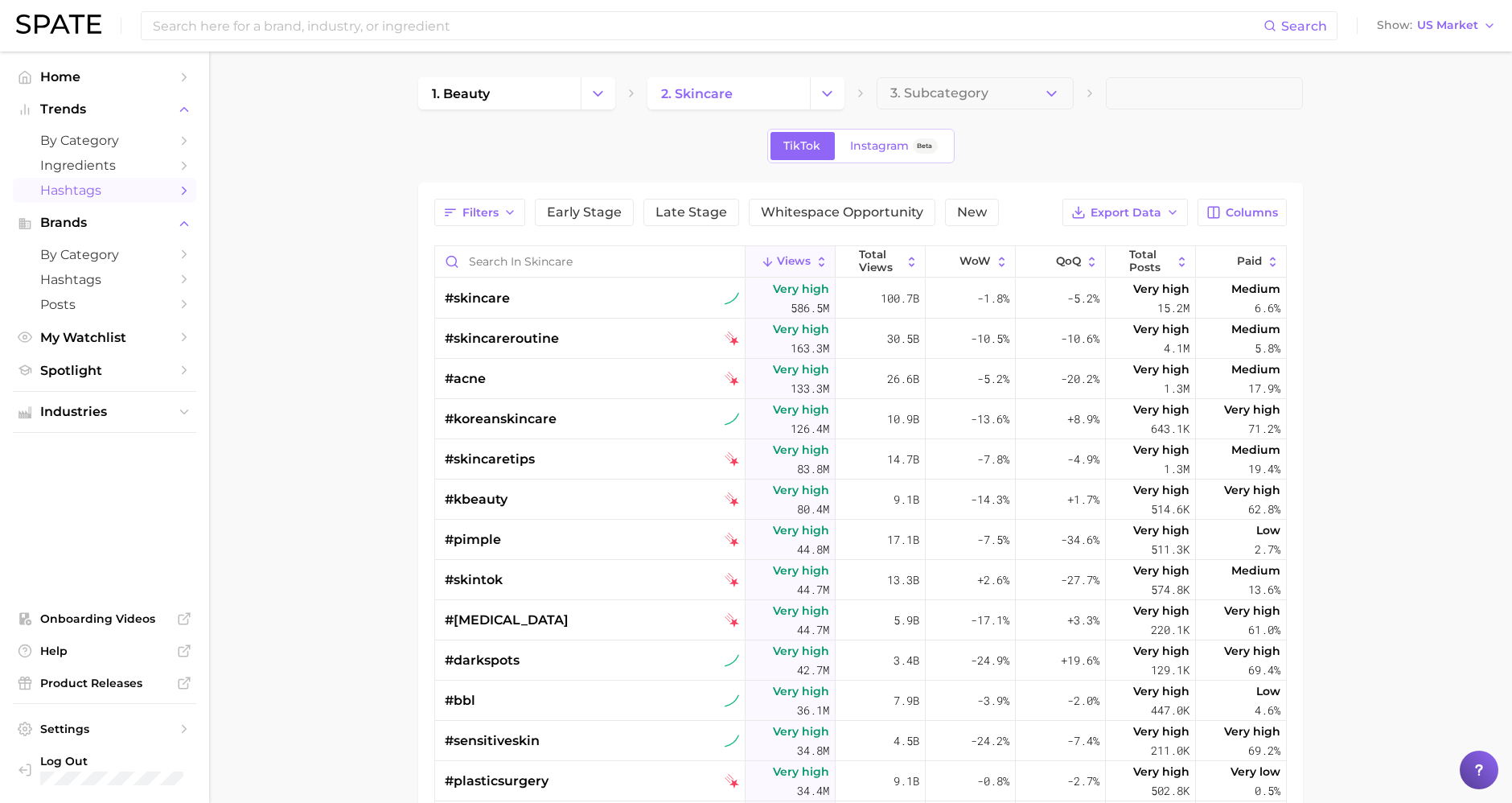
click at [760, 96] on button "3. Subcategory" at bounding box center [975, 93] width 197 height 33
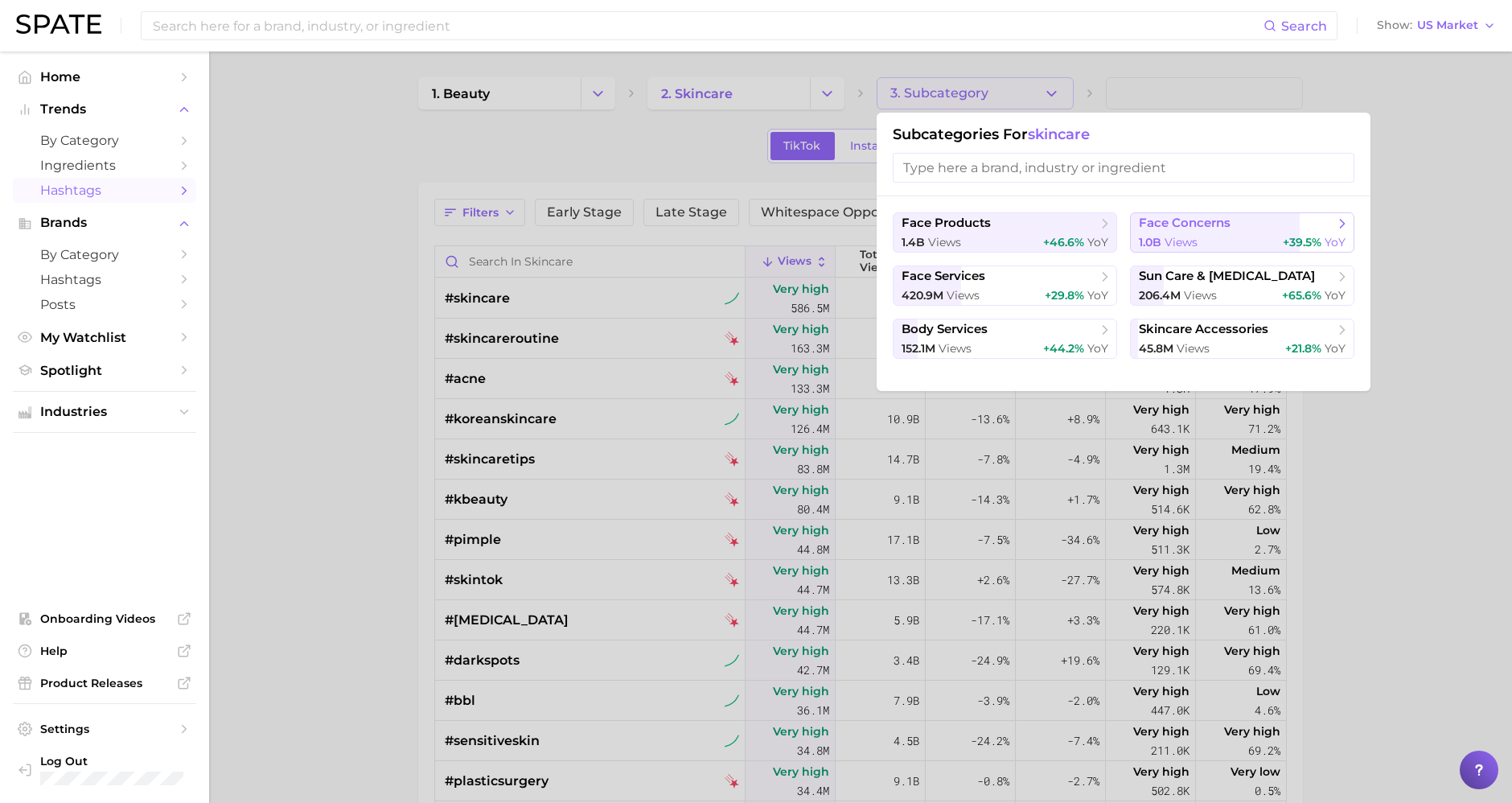
click at [760, 230] on button "face concerns 1.0b views +39.5% YoY" at bounding box center [1242, 232] width 224 height 40
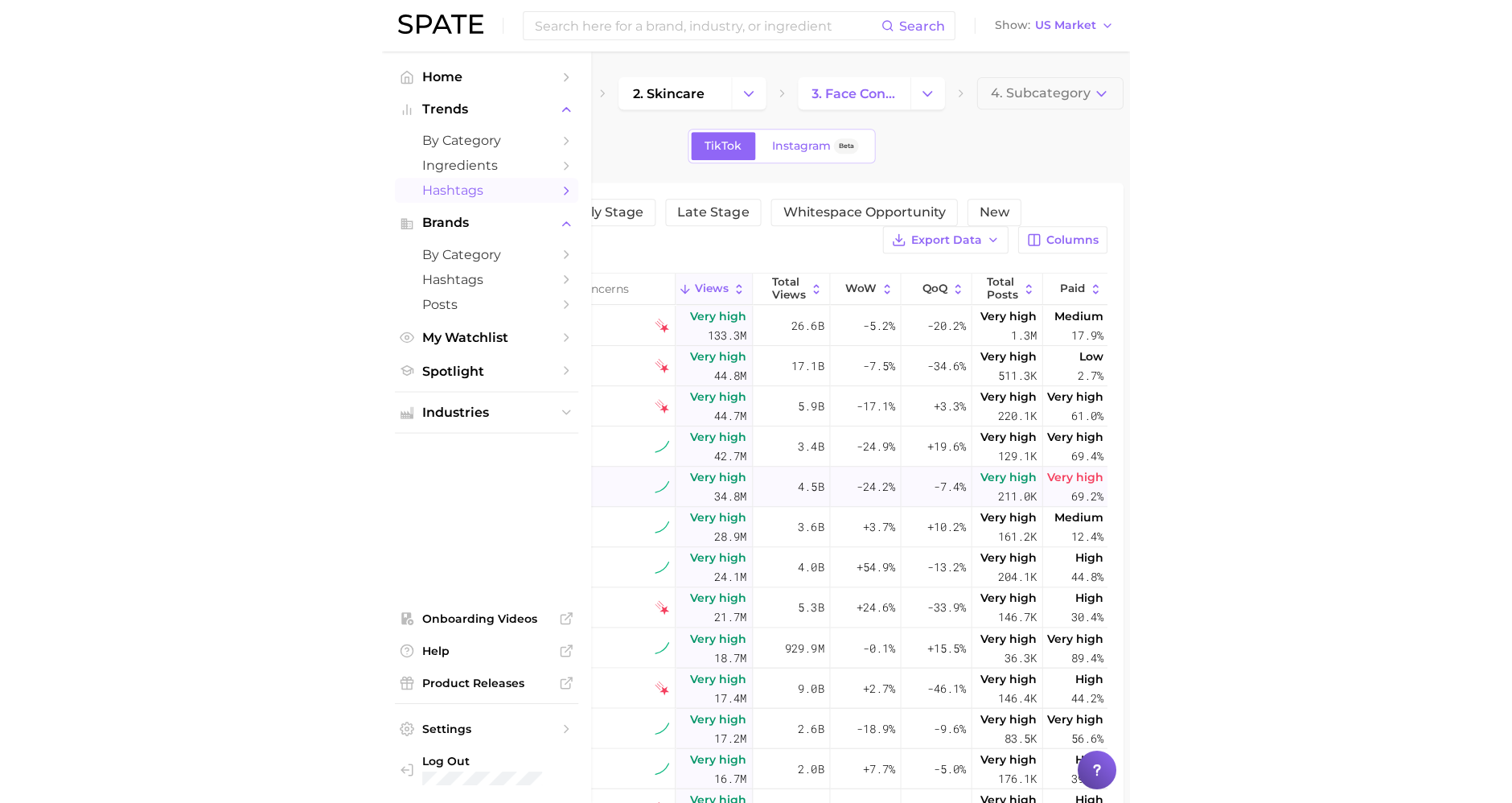
scroll to position [90, 0]
